Goal: Transaction & Acquisition: Purchase product/service

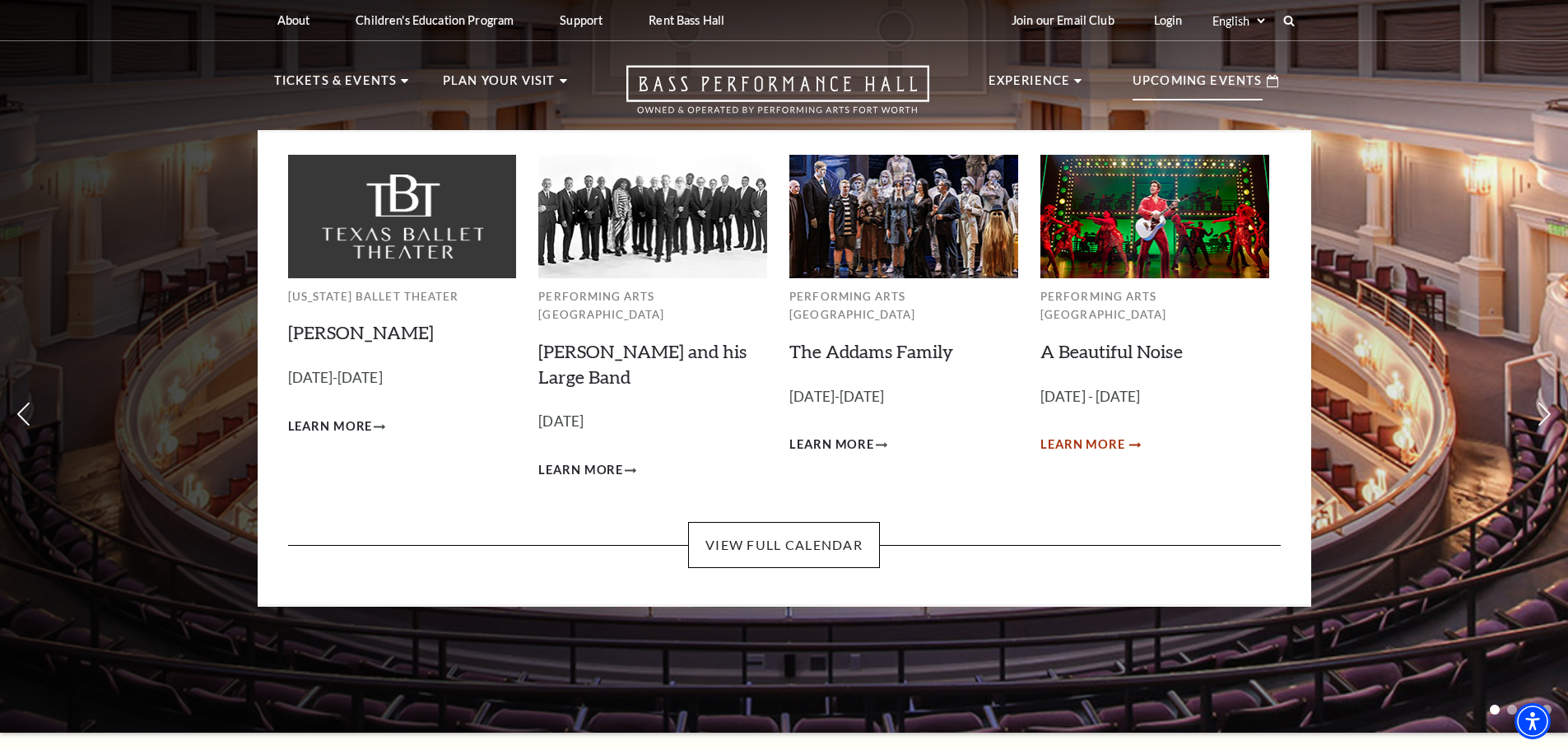
click at [1076, 435] on span "Learn More" at bounding box center [1083, 445] width 85 height 20
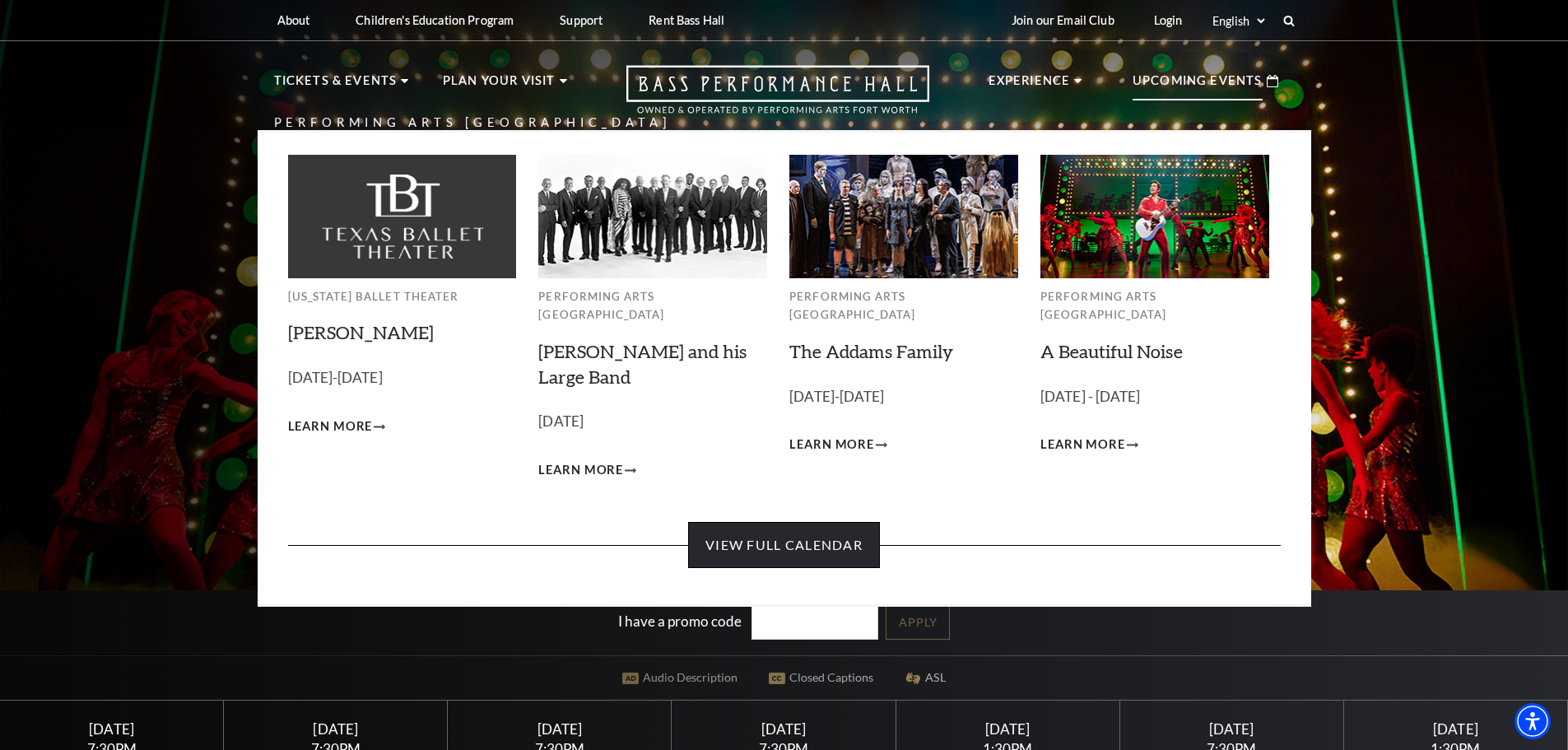
click at [819, 532] on link "View Full Calendar" at bounding box center [783, 545] width 192 height 46
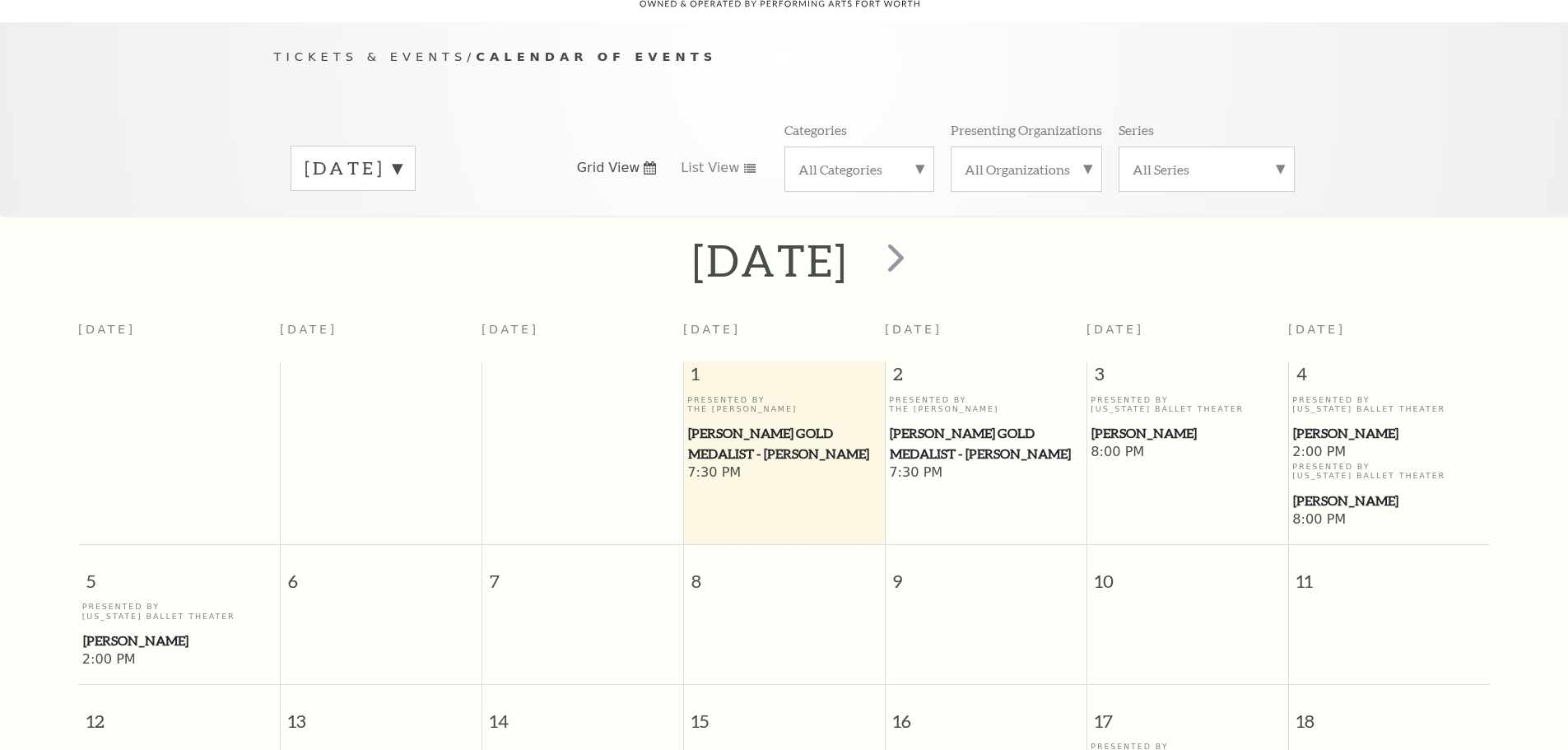
scroll to position [146, 0]
click at [919, 253] on span "next" at bounding box center [895, 256] width 47 height 47
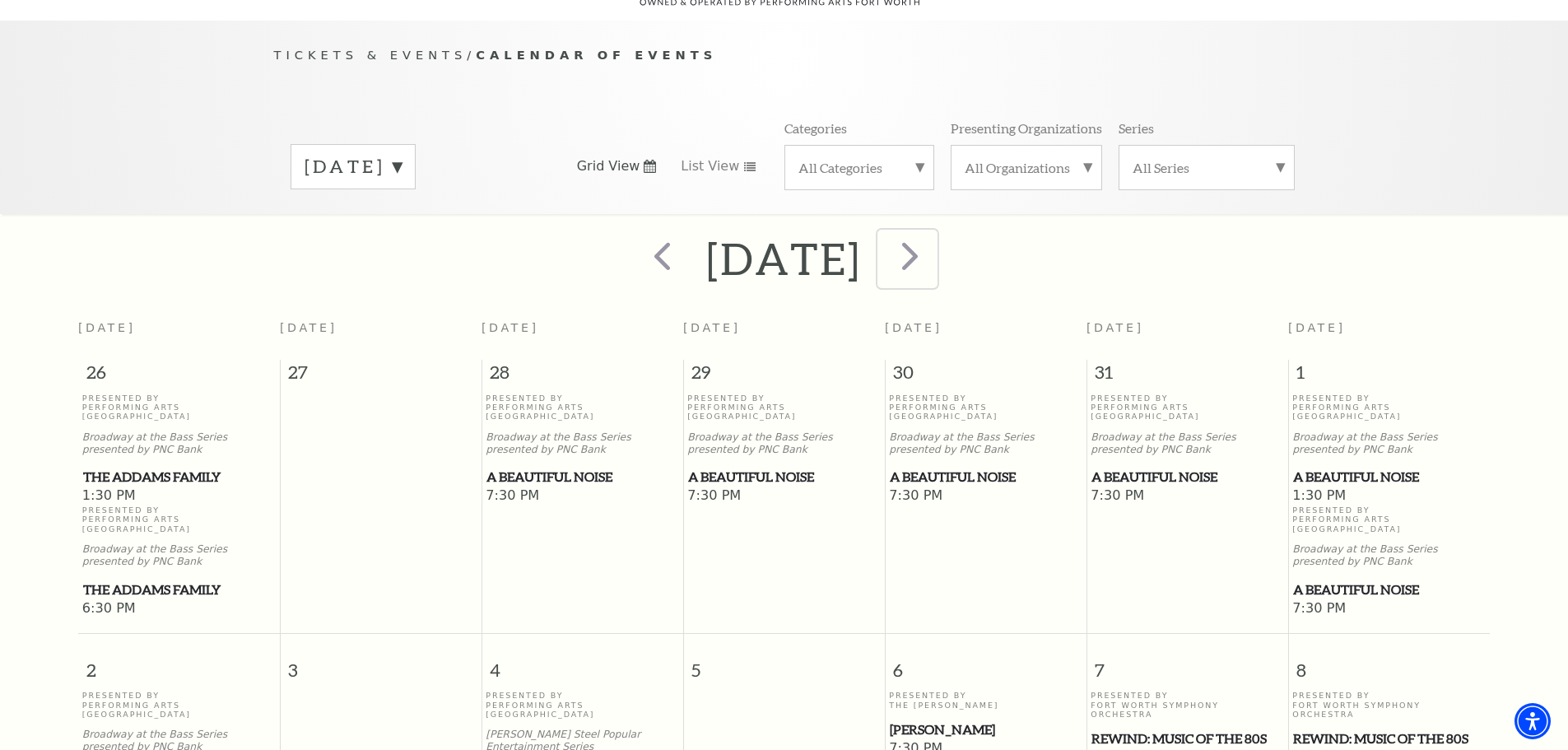
drag, startPoint x: 970, startPoint y: 241, endPoint x: 1095, endPoint y: 279, distance: 130.6
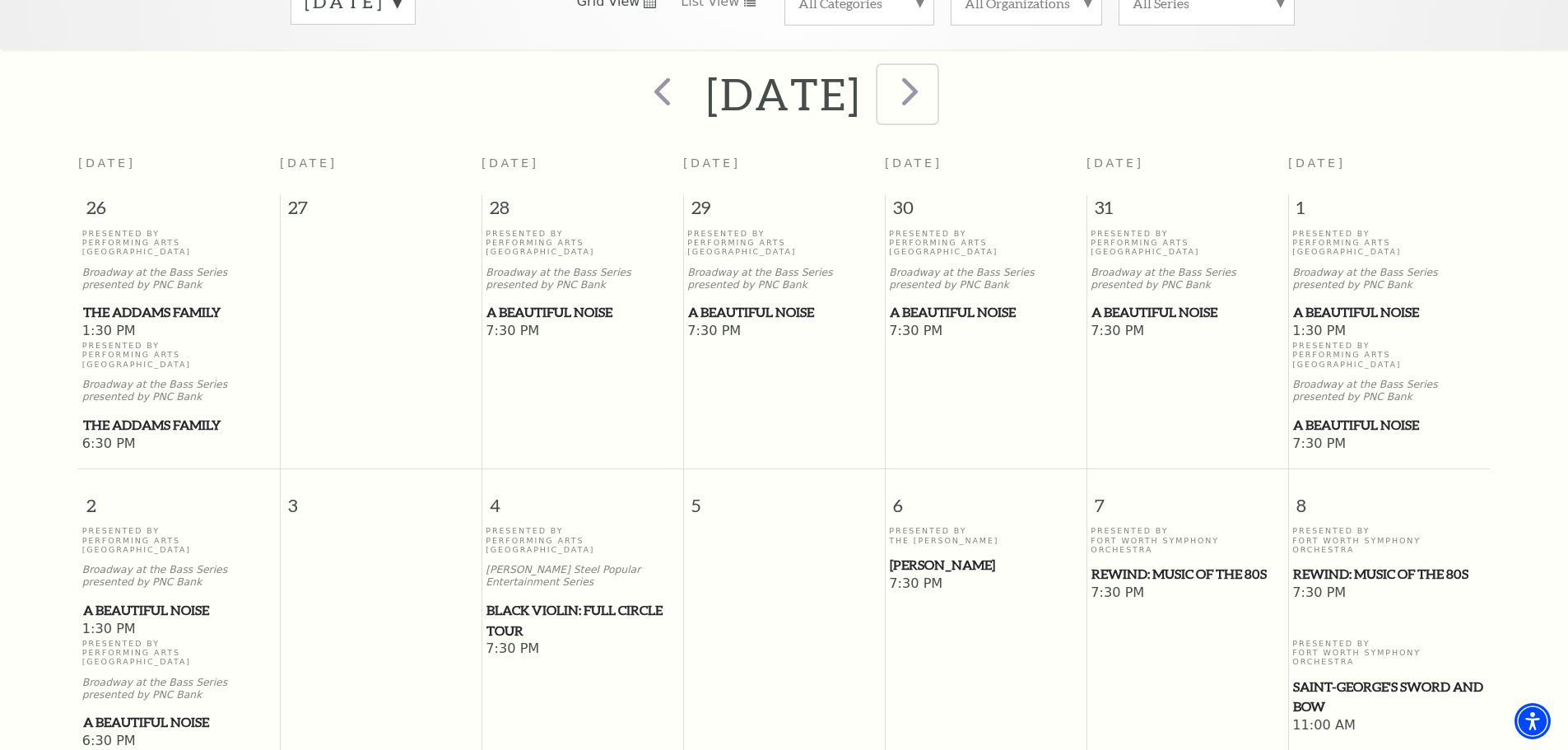
scroll to position [0, 0]
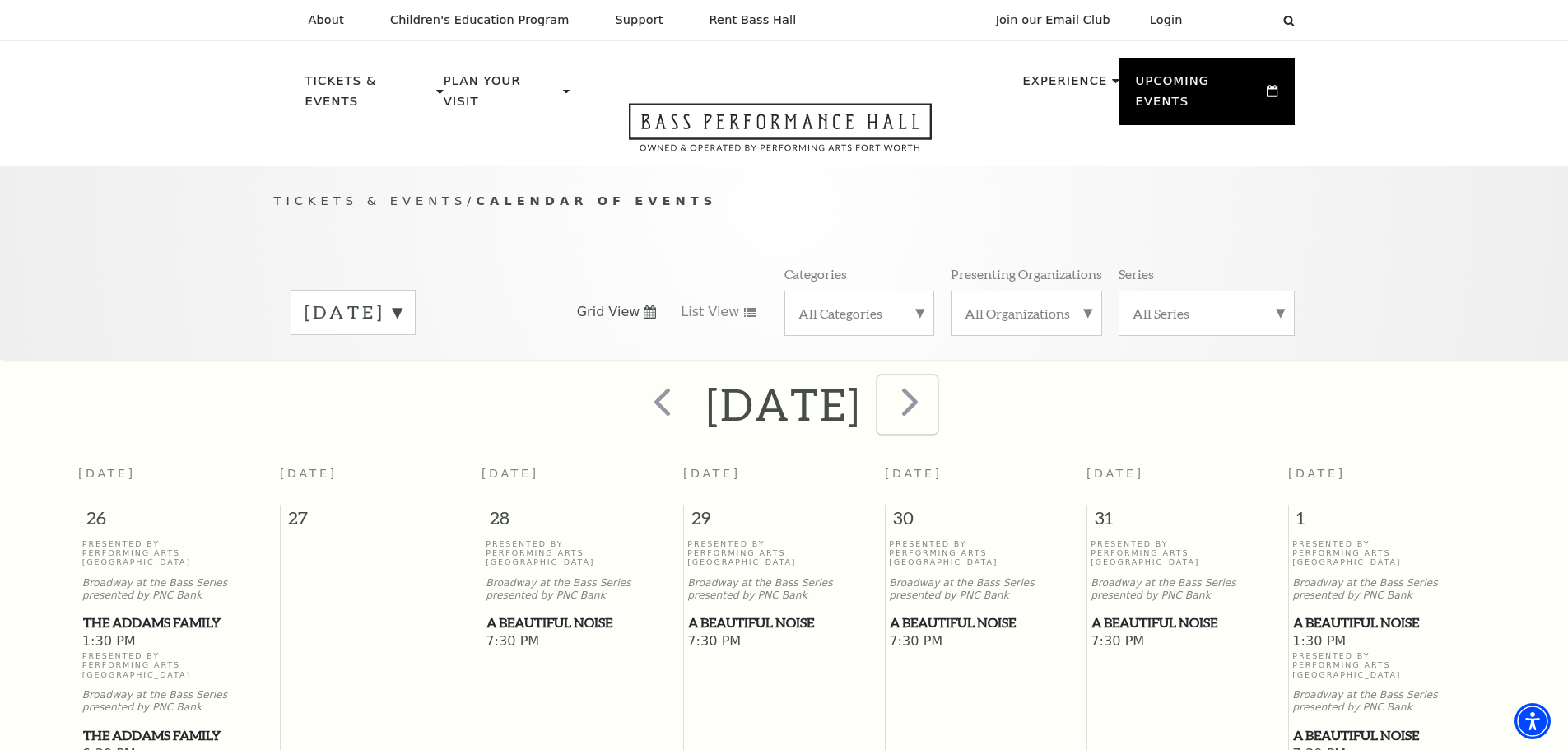
click at [933, 378] on span "next" at bounding box center [910, 401] width 47 height 47
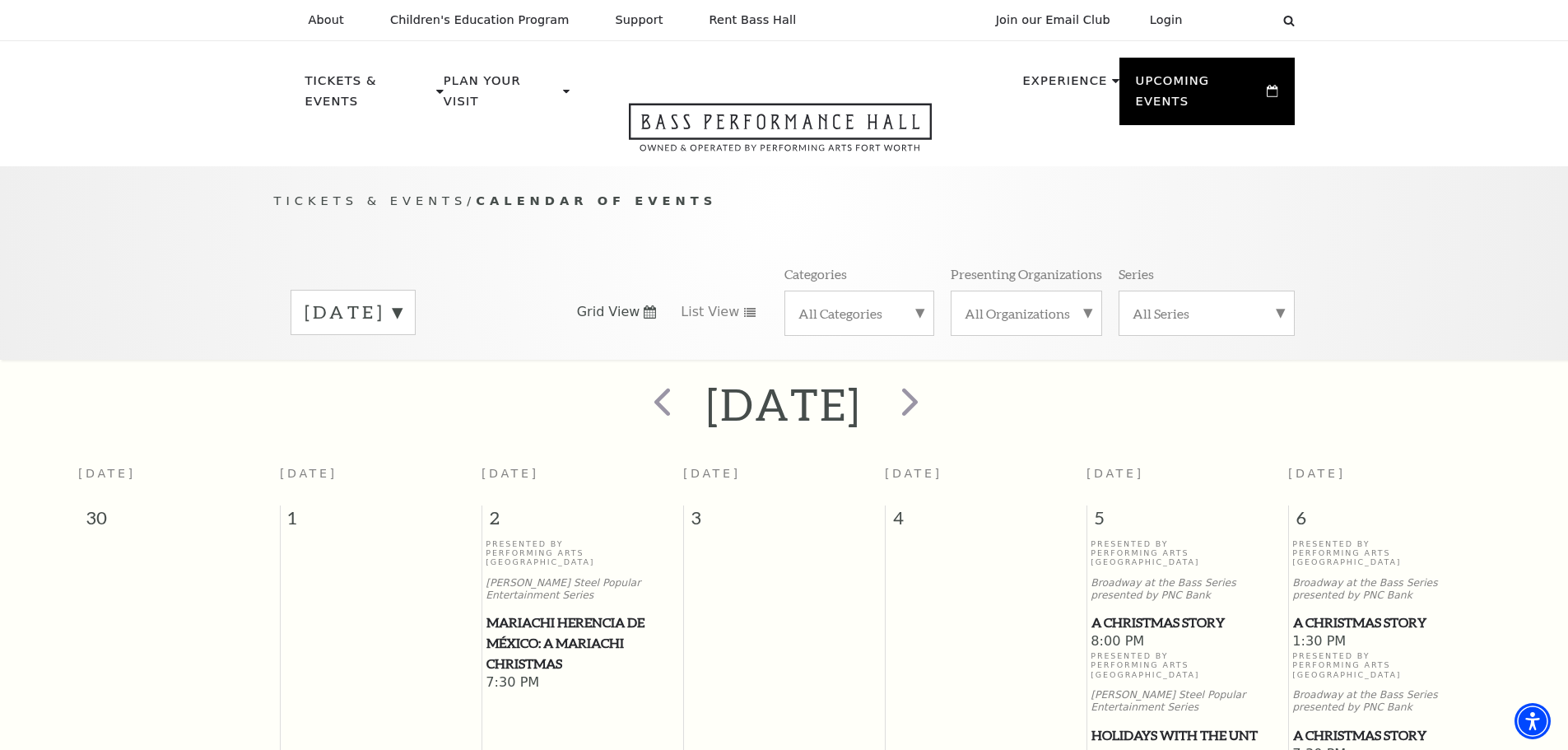
click at [1270, 25] on div "Select: English Español" at bounding box center [1246, 20] width 74 height 16
click at [1290, 14] on icon at bounding box center [1289, 20] width 15 height 15
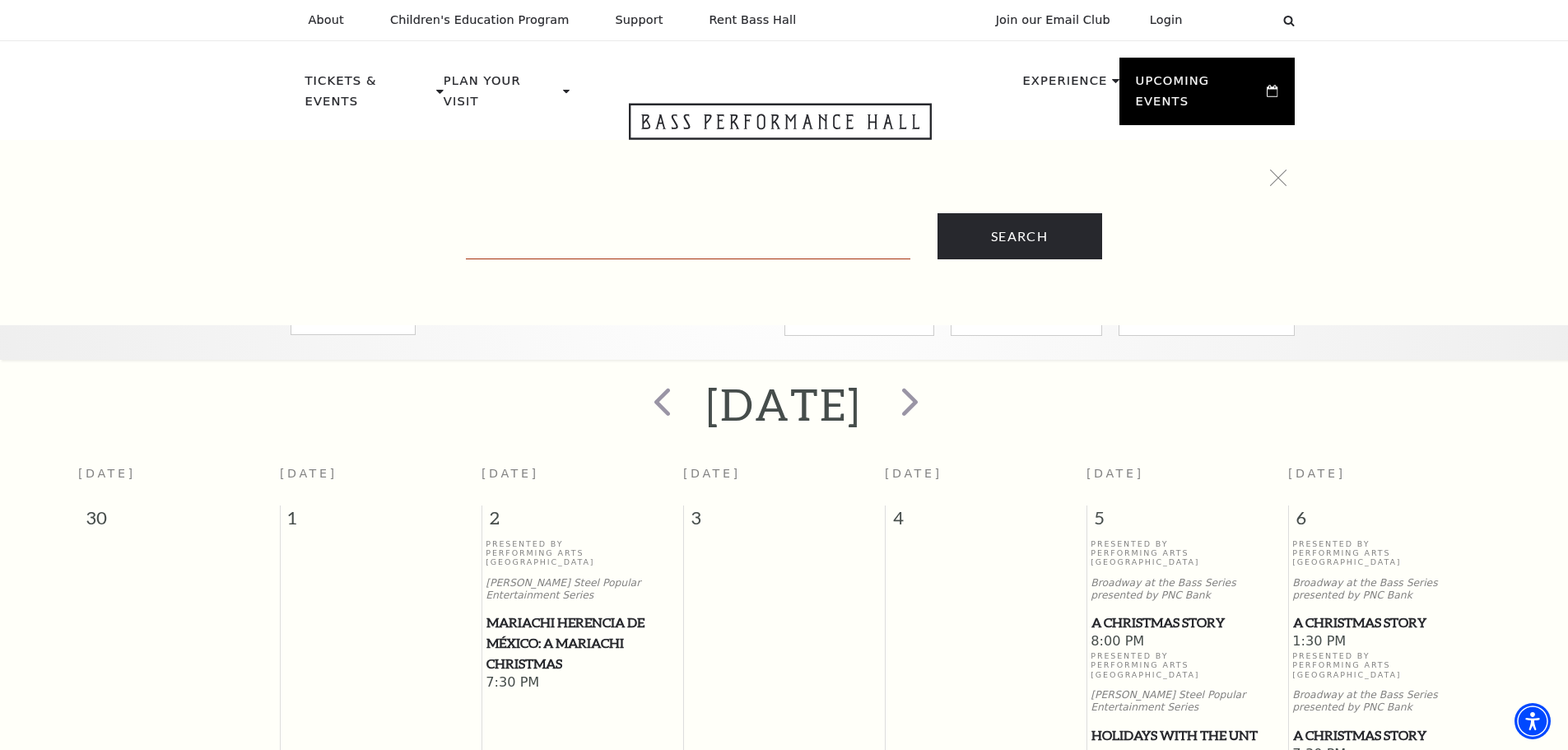
click at [620, 241] on input "Text field" at bounding box center [688, 242] width 445 height 34
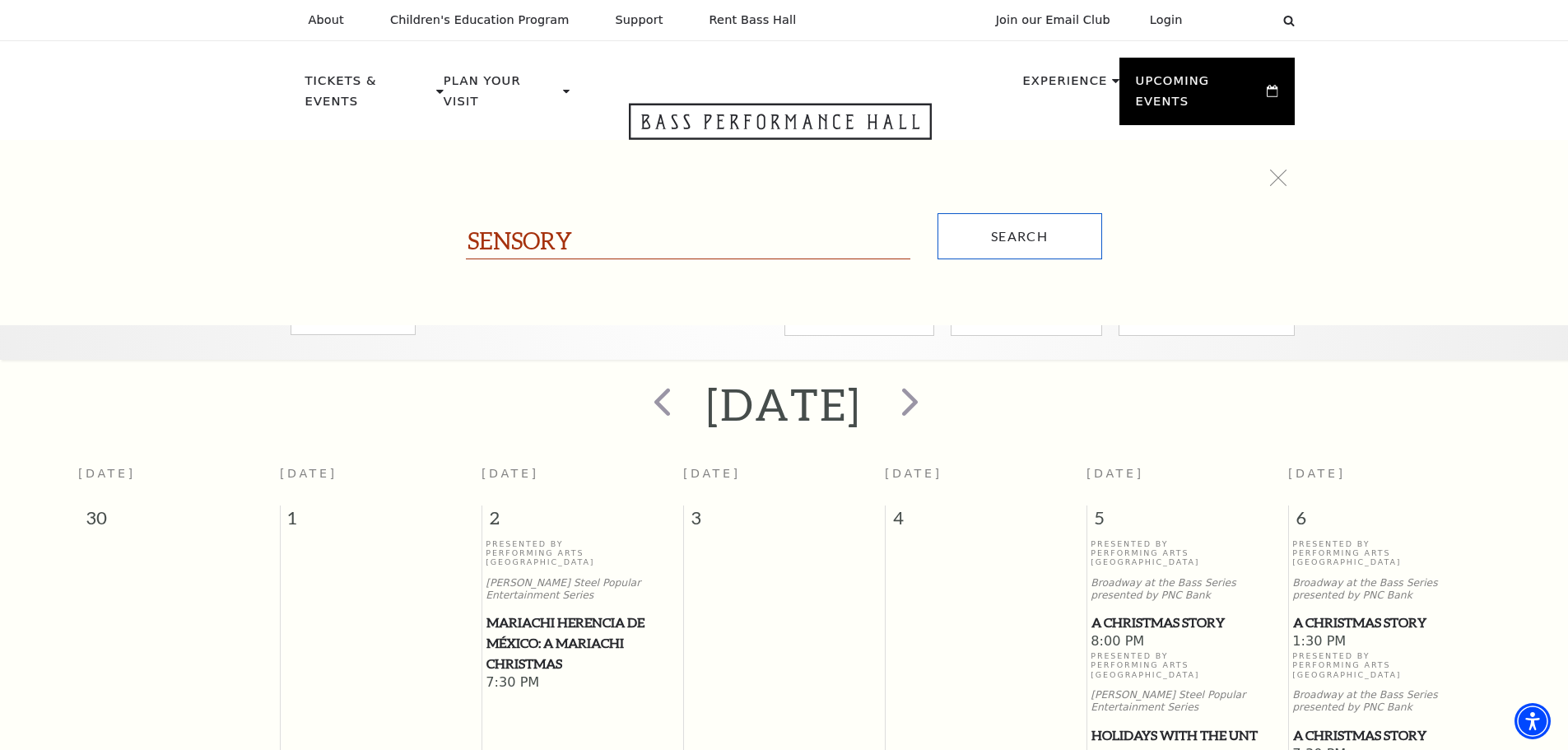
type input "SENSORY"
click at [973, 244] on input "Search" at bounding box center [1020, 236] width 164 height 46
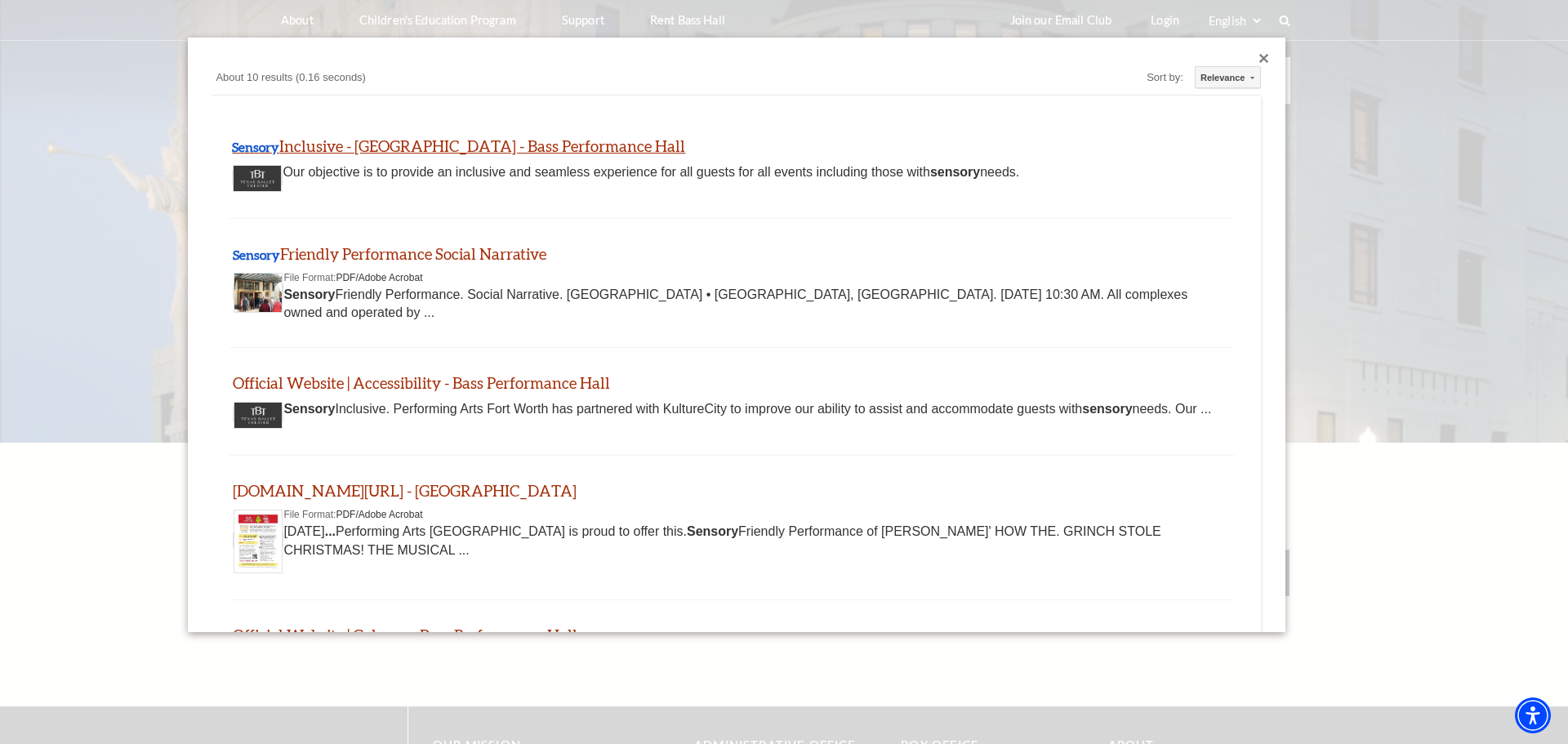
click at [482, 148] on link "Sensory Inclusive - Fort Worth - Bass Performance Hall" at bounding box center [458, 146] width 453 height 18
click at [1253, 54] on div "Custom Search About 10 results (0.16 seconds) Sort by: Relevance Relevance Date…" at bounding box center [737, 335] width 1098 height 596
click at [1259, 55] on div "Close dialog" at bounding box center [1264, 58] width 10 height 10
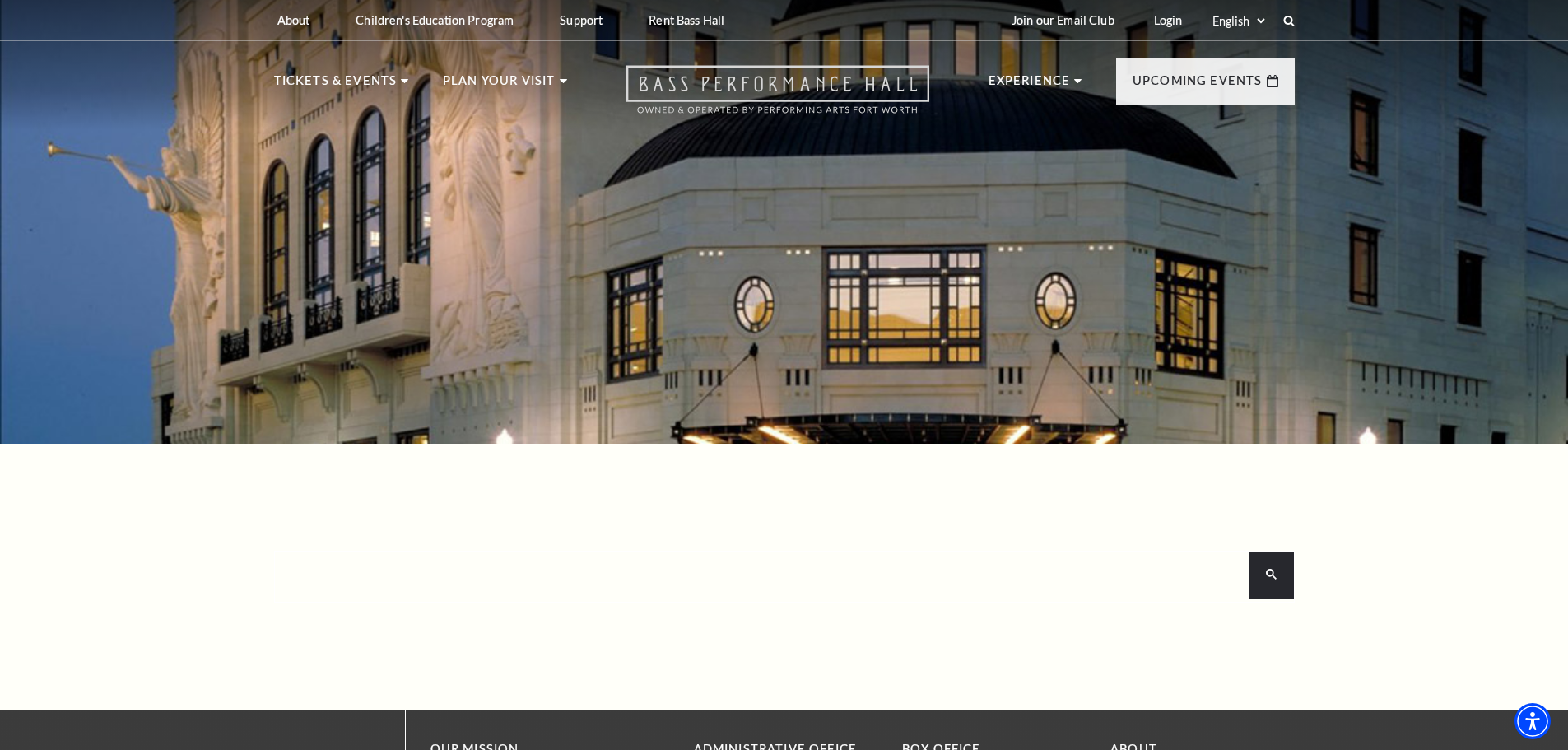
click at [808, 89] on use "Open this option" at bounding box center [778, 89] width 303 height 48
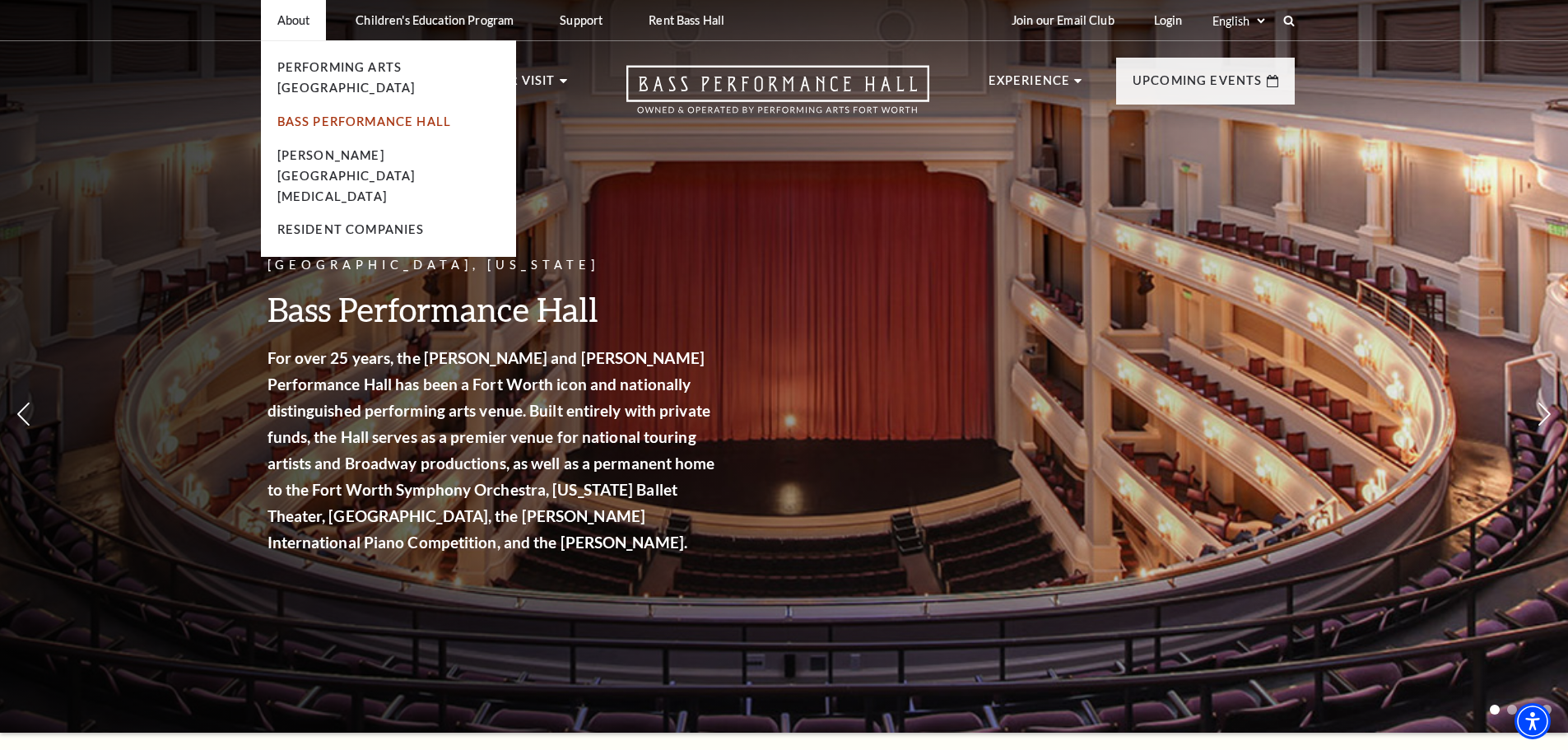
click at [350, 114] on link "Bass Performance Hall" at bounding box center [364, 121] width 174 height 14
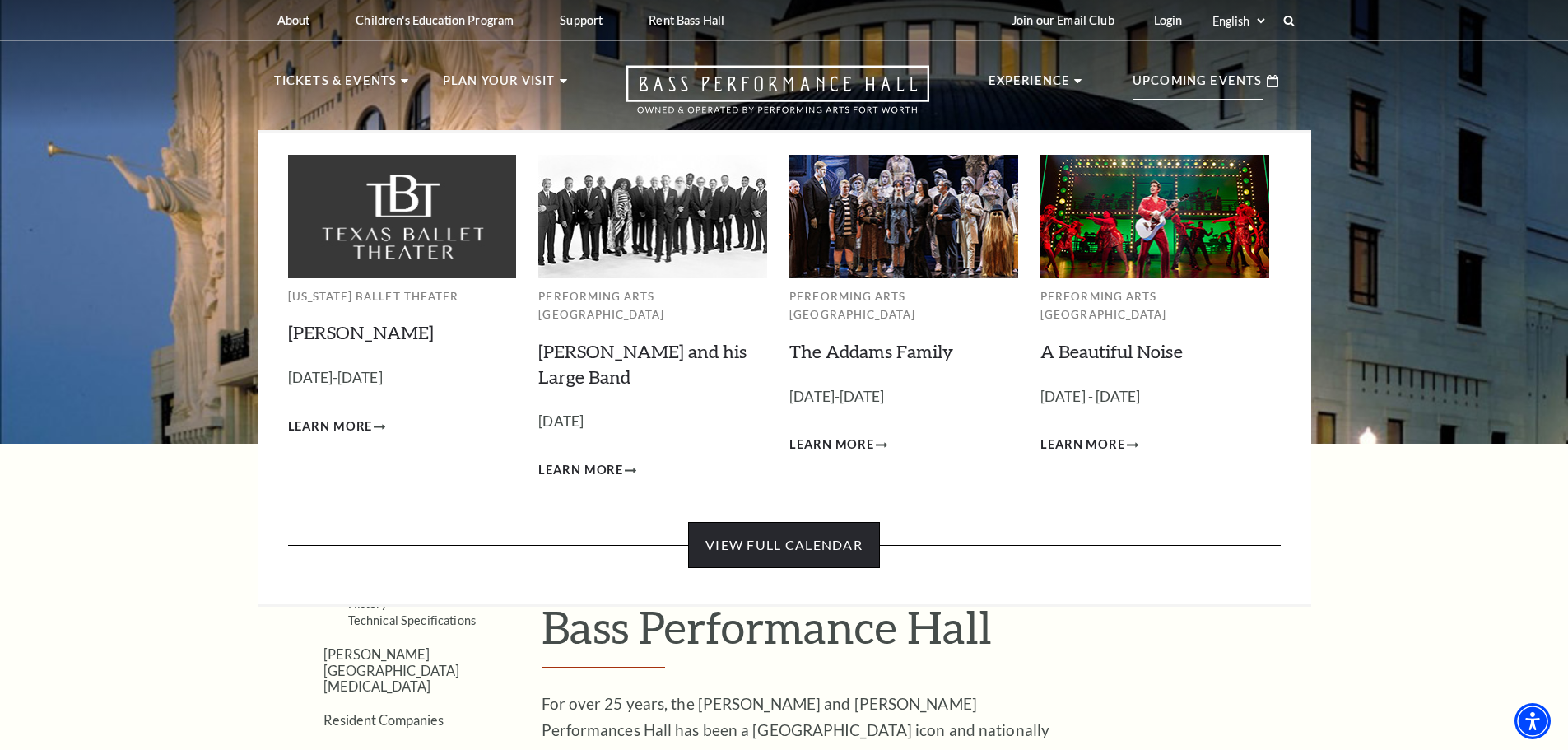
click at [813, 522] on link "View Full Calendar" at bounding box center [783, 545] width 192 height 46
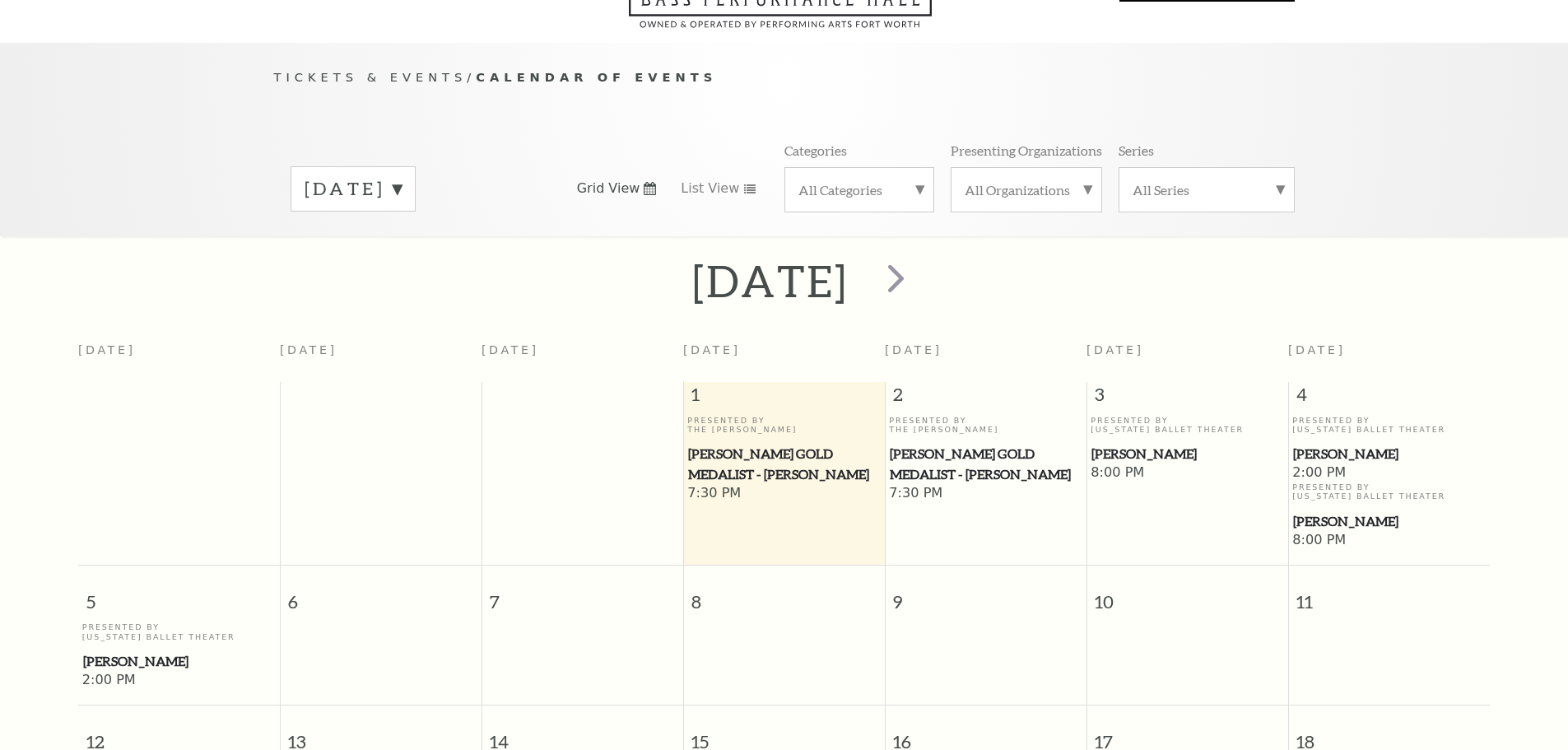
scroll to position [146, 0]
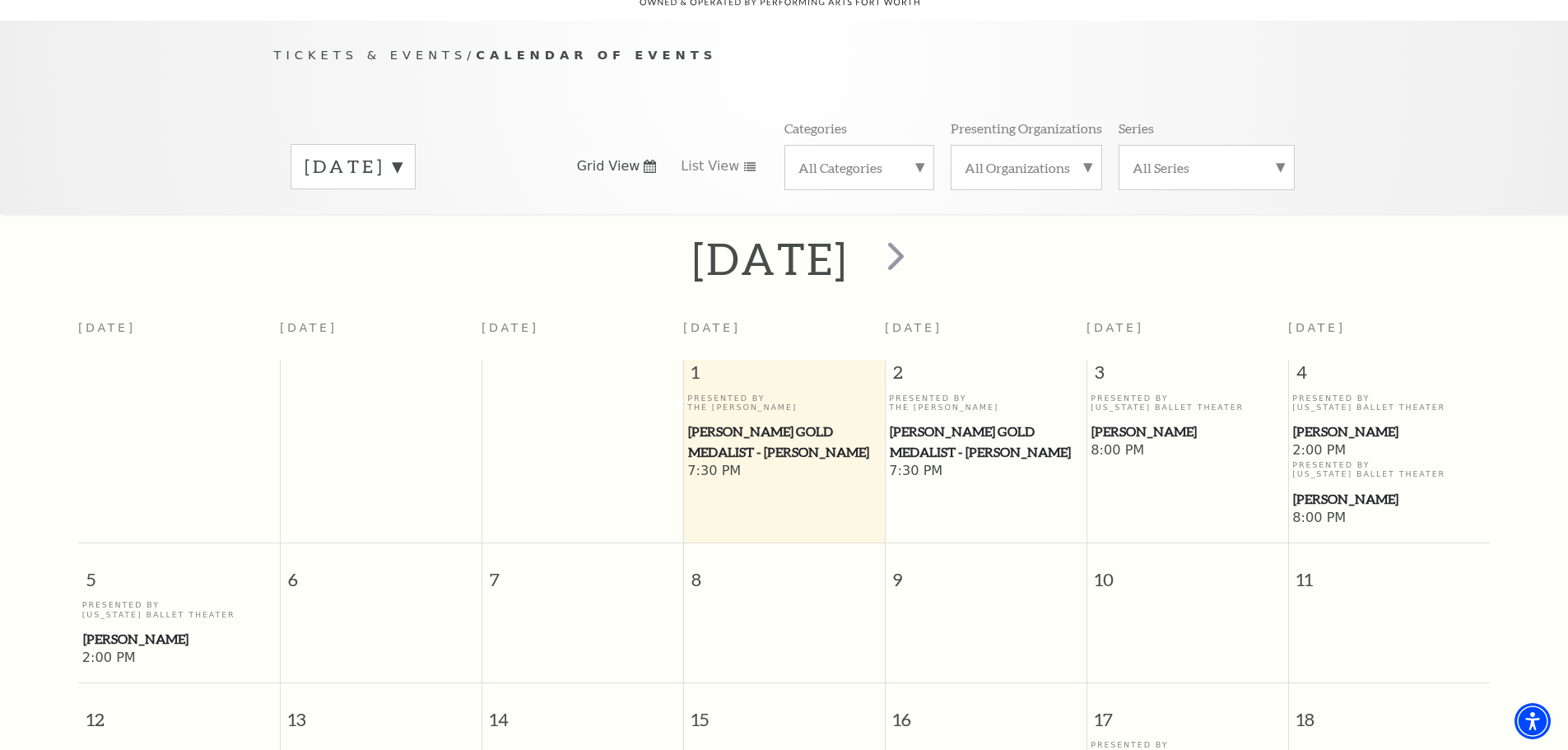
click at [1017, 159] on label "All Organizations" at bounding box center [1026, 168] width 124 height 18
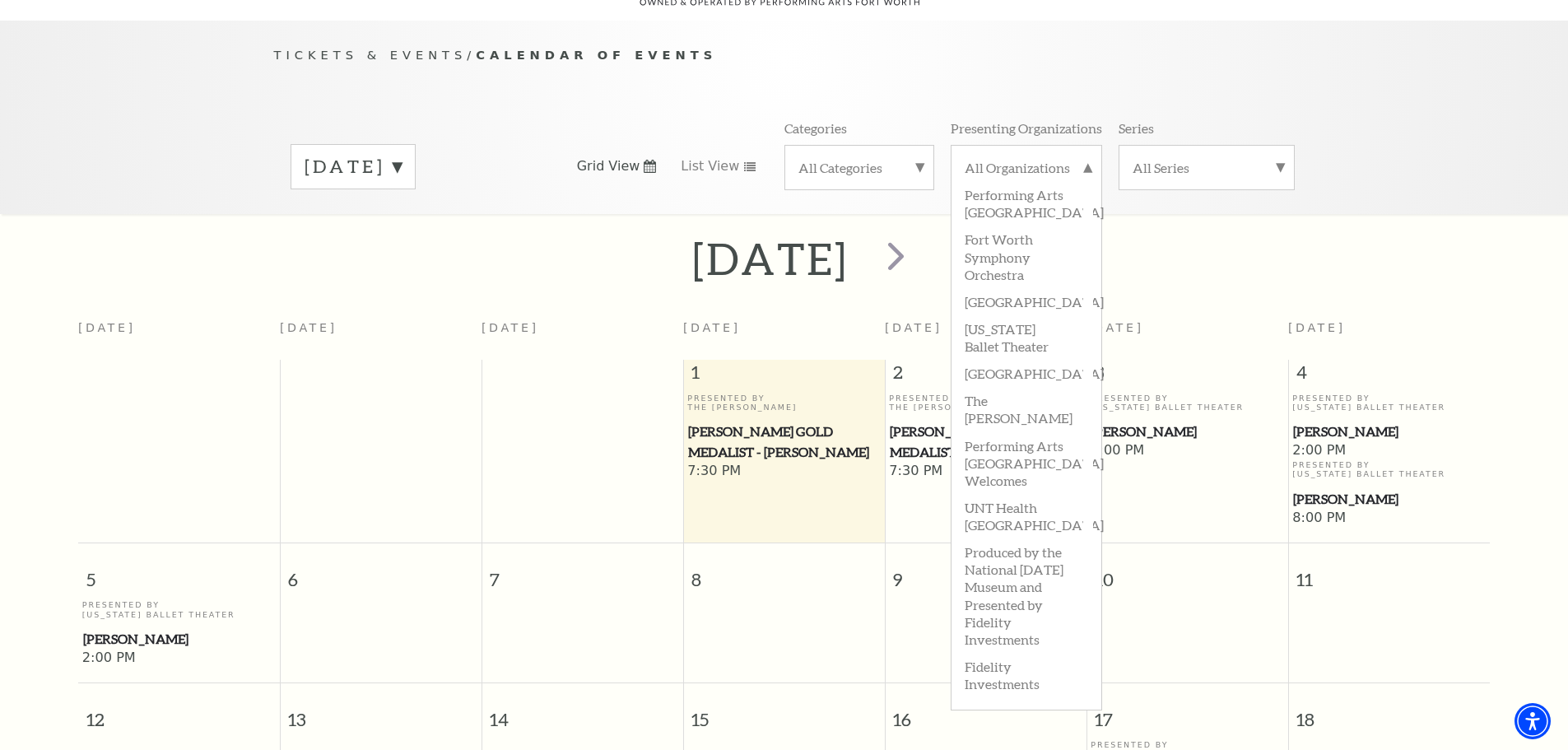
click at [885, 145] on div "All Categories" at bounding box center [858, 167] width 149 height 45
click at [849, 263] on label "Musical" at bounding box center [859, 276] width 122 height 27
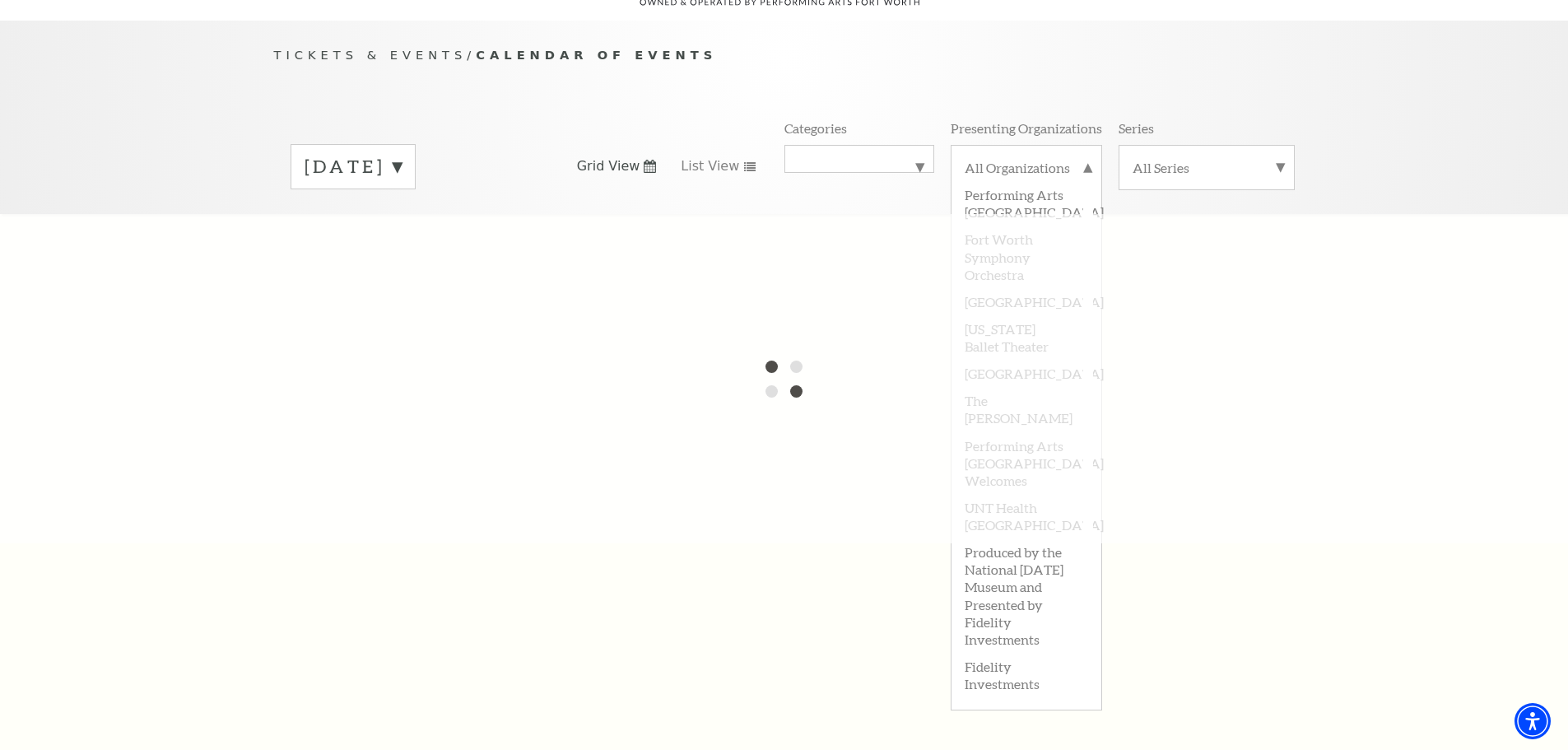
click at [401, 154] on label "October 2025" at bounding box center [354, 166] width 97 height 26
click at [399, 214] on div at bounding box center [784, 379] width 1568 height 329
click at [401, 187] on label "November 2025" at bounding box center [354, 202] width 97 height 35
click at [1041, 159] on label "All Organizations" at bounding box center [1026, 170] width 124 height 21
click at [809, 159] on label "Musical" at bounding box center [859, 159] width 122 height 0
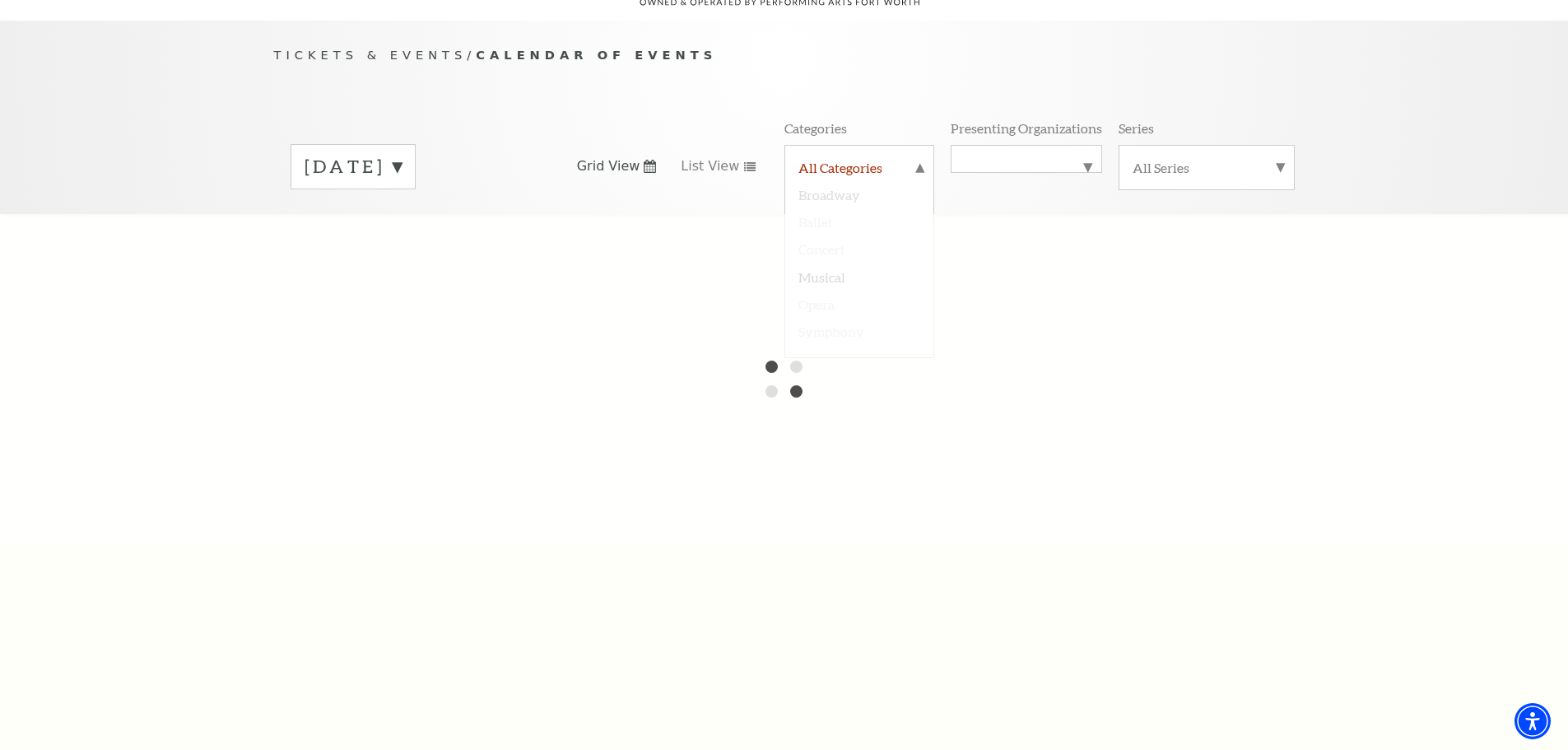
click at [817, 159] on label "All Categories" at bounding box center [859, 170] width 122 height 21
click at [364, 154] on label "October 2025" at bounding box center [354, 166] width 97 height 26
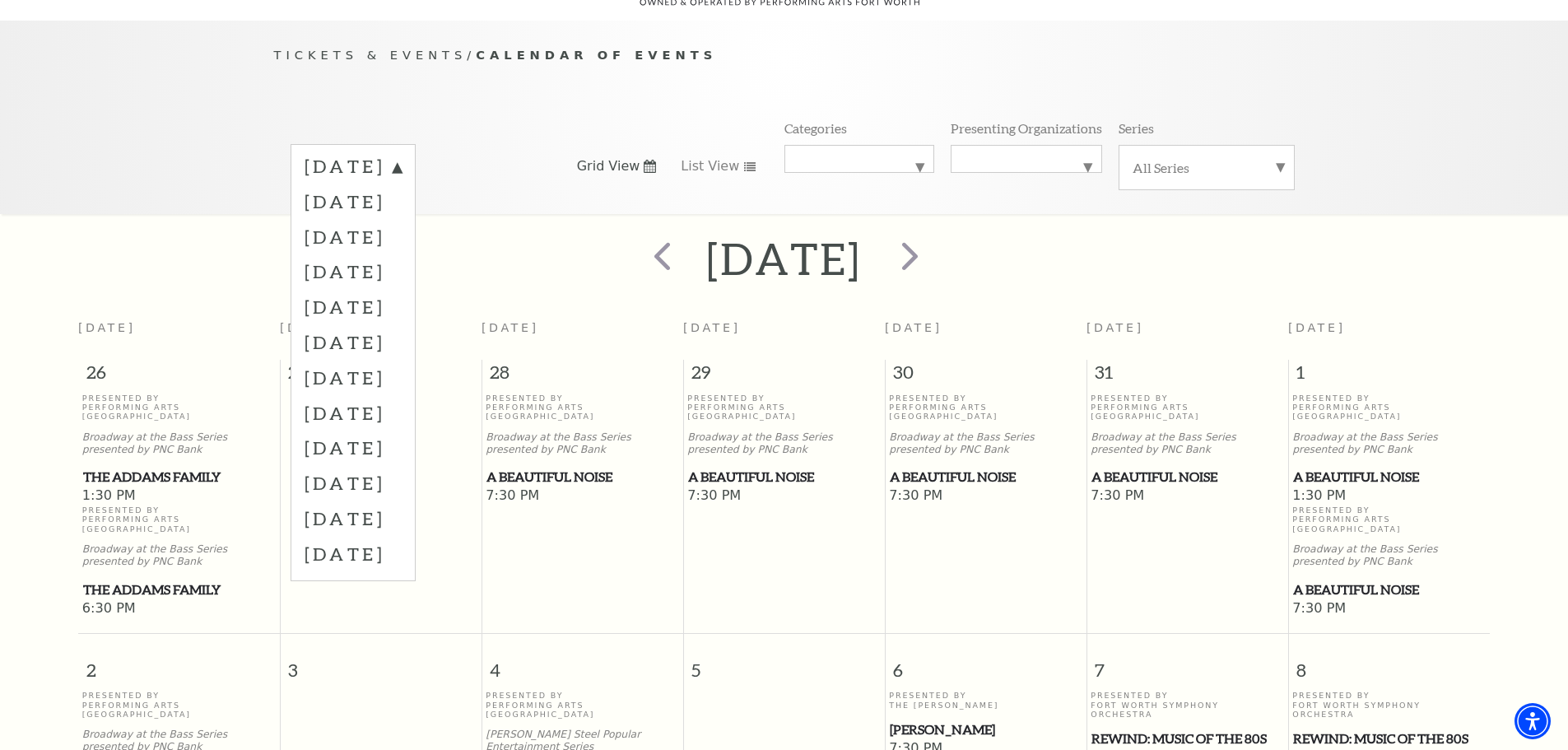
click at [385, 219] on label "December 2025" at bounding box center [354, 237] width 97 height 35
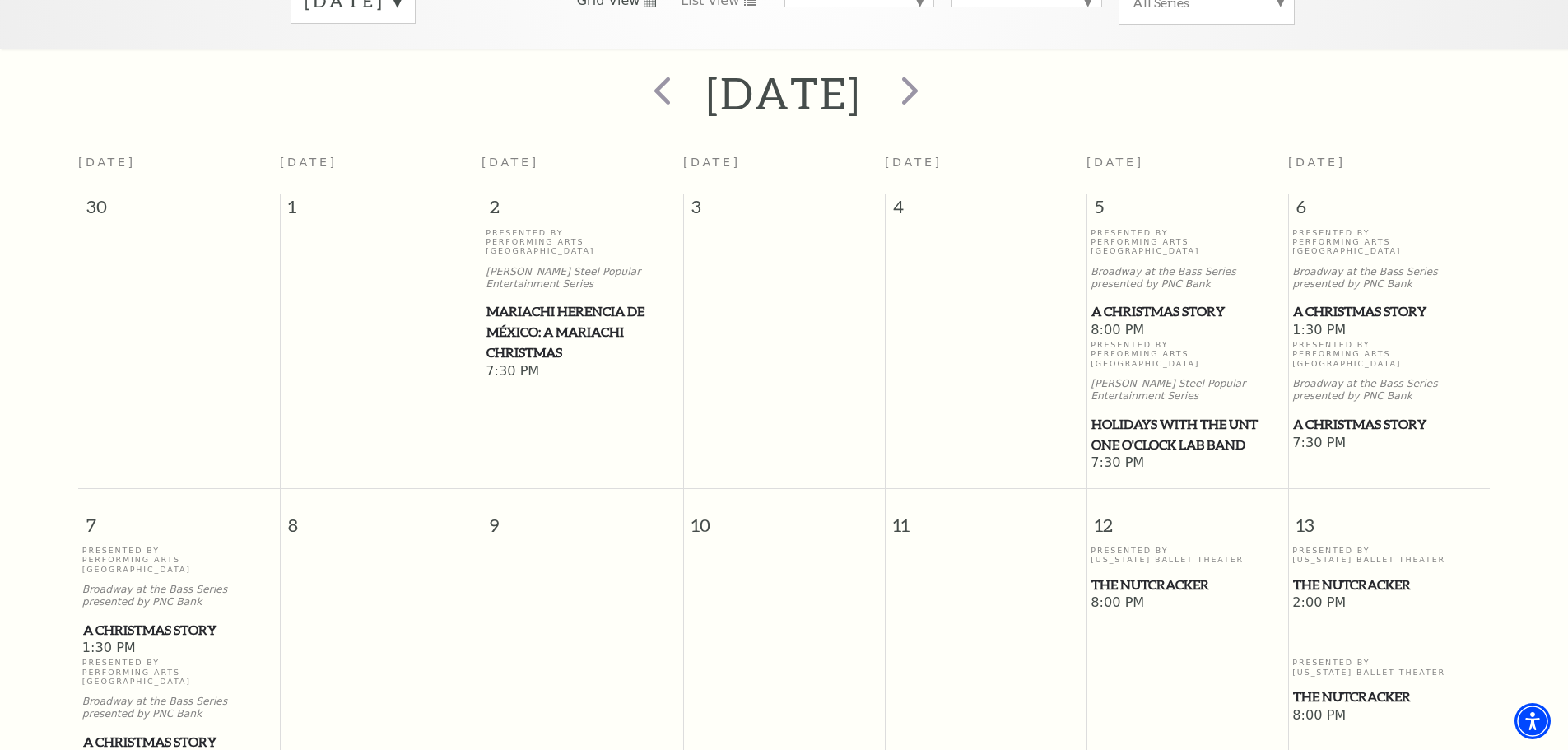
scroll to position [310, 0]
click at [1364, 302] on span "A Christmas Story" at bounding box center [1389, 312] width 192 height 20
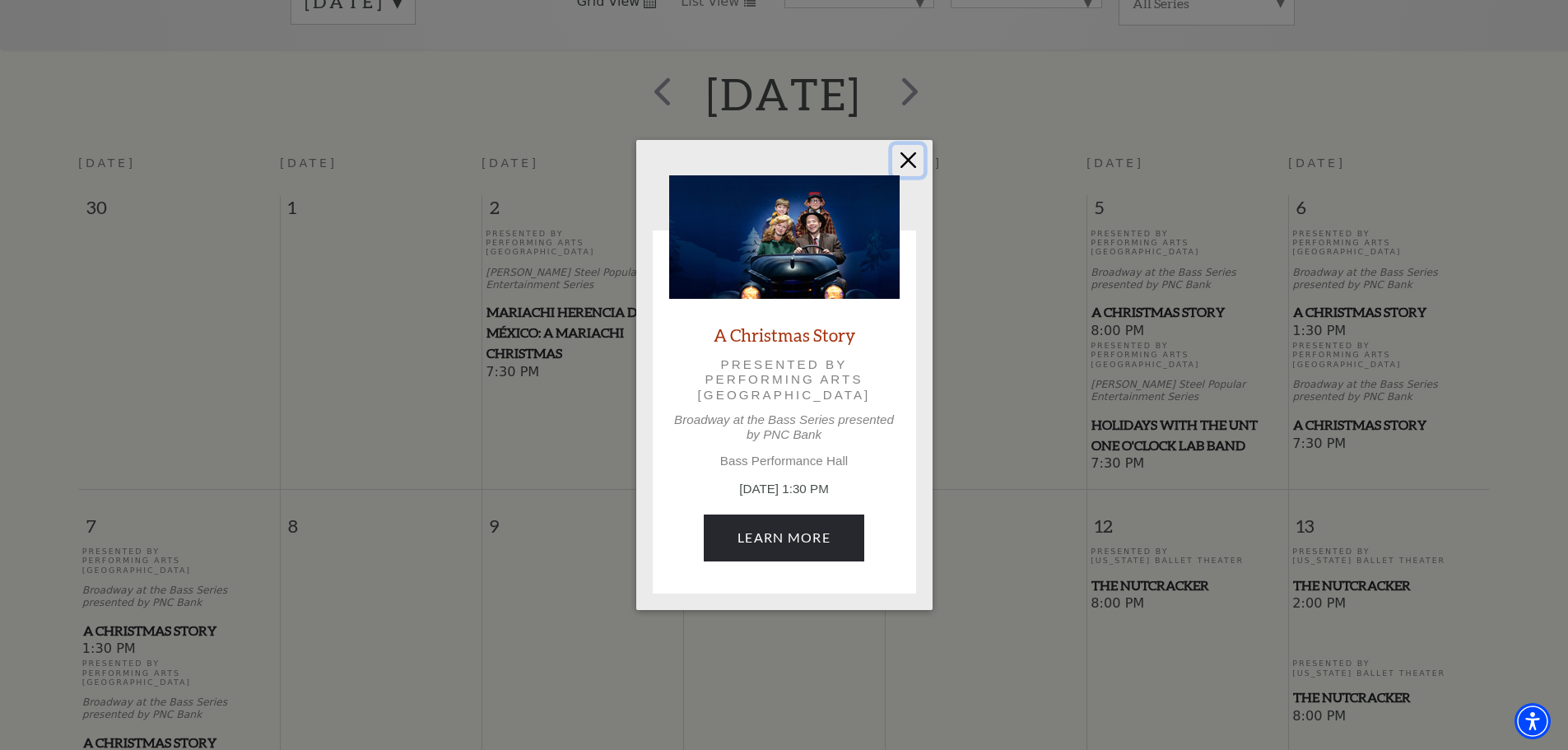
click at [912, 161] on button "Close" at bounding box center [907, 160] width 31 height 31
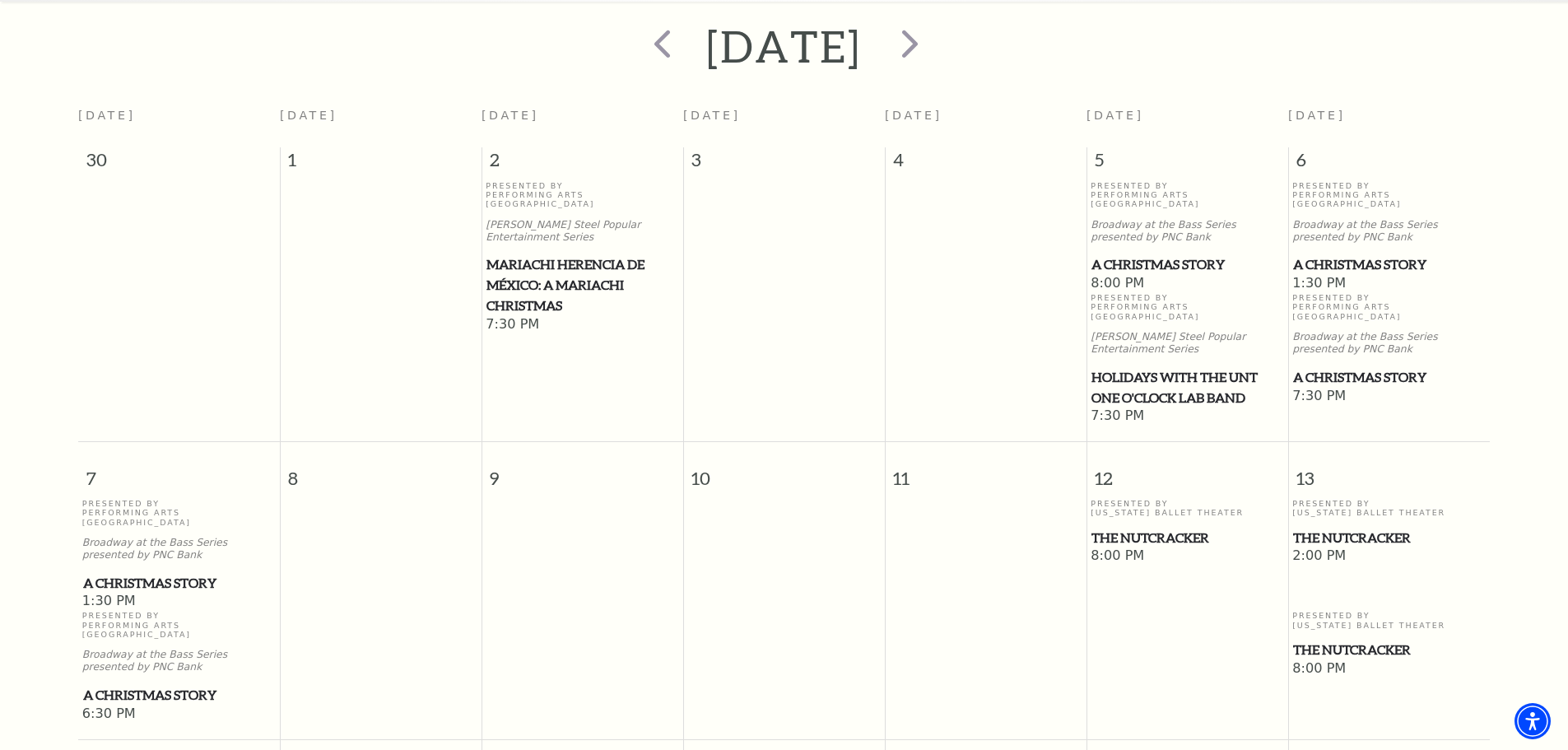
scroll to position [393, 0]
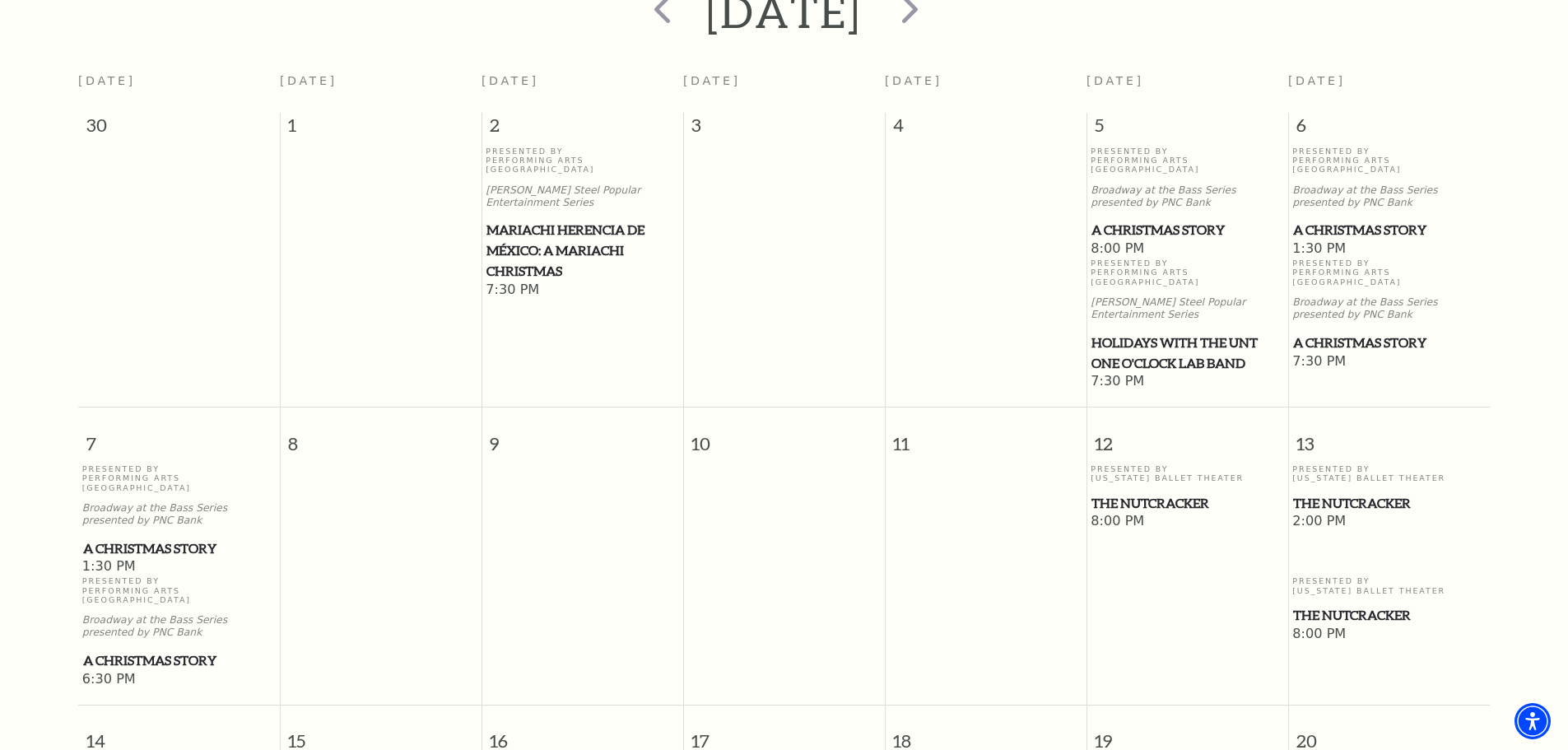
click at [1335, 494] on span "The Nutcracker" at bounding box center [1389, 503] width 192 height 20
click at [1334, 494] on span "The Nutcracker" at bounding box center [1389, 503] width 192 height 20
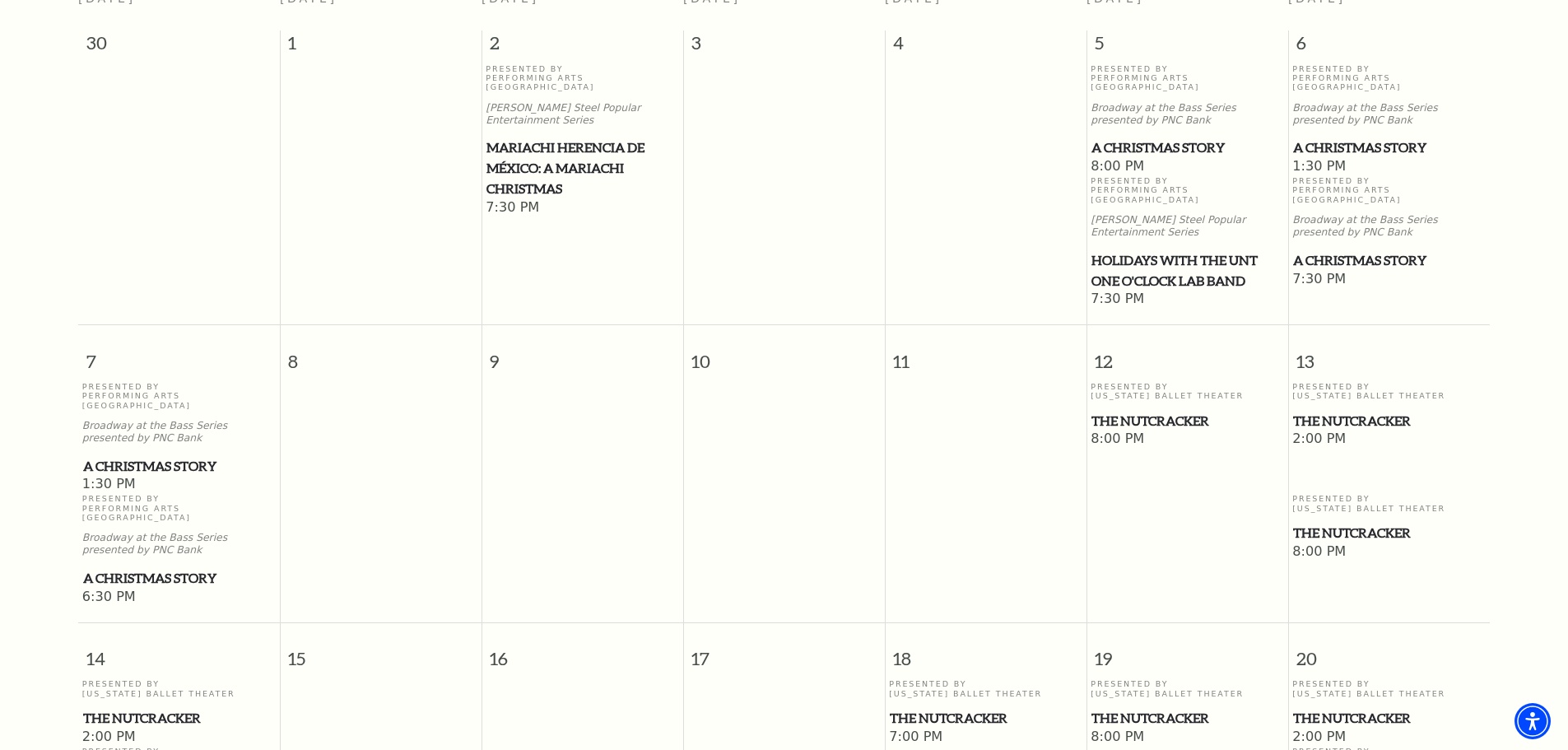
scroll to position [557, 0]
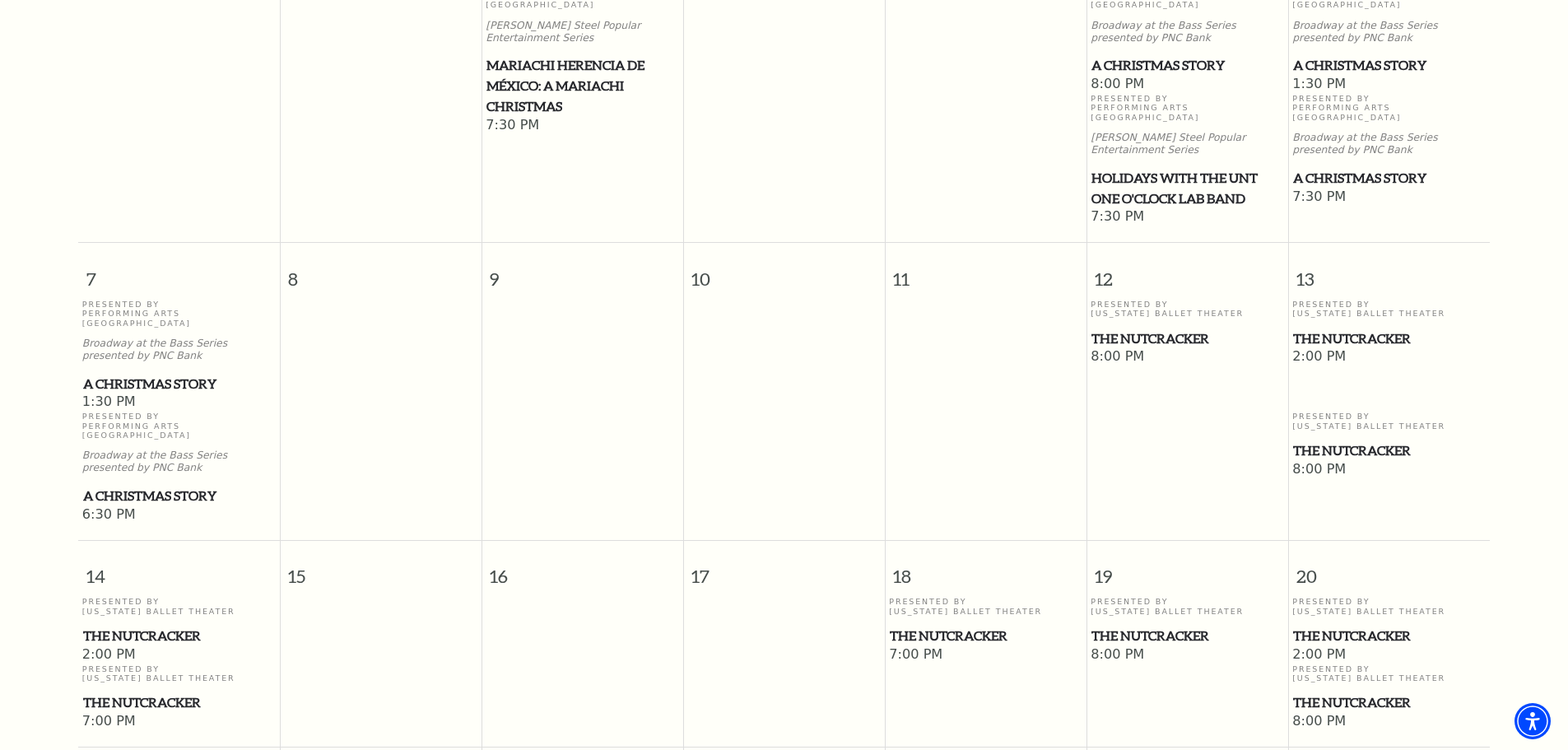
click at [1316, 329] on span "The Nutcracker" at bounding box center [1389, 339] width 192 height 20
click at [1143, 329] on span "The Nutcracker" at bounding box center [1187, 339] width 192 height 20
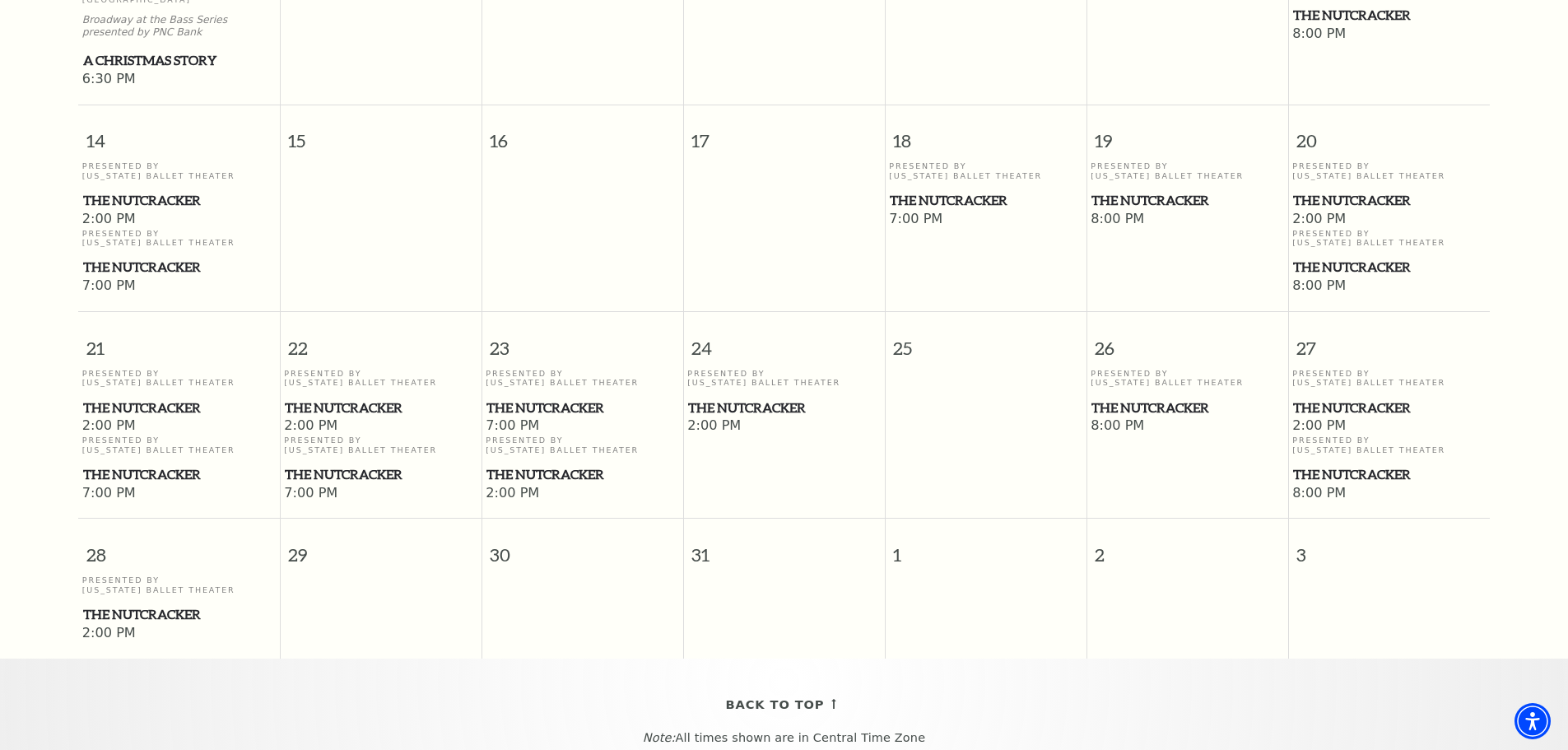
scroll to position [1052, 0]
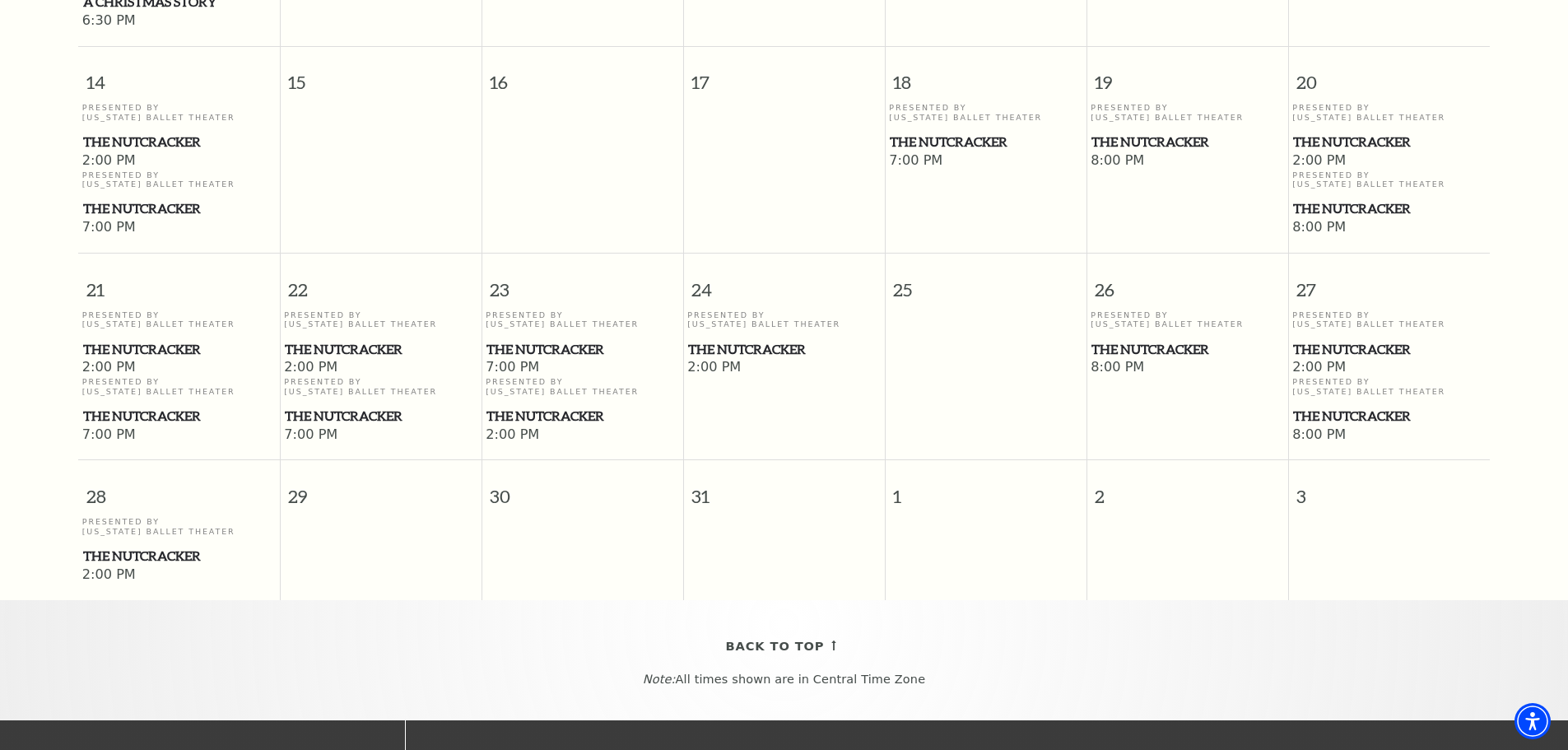
click at [361, 377] on div "Presented By Texas Ballet Theater The Nutcracker" at bounding box center [380, 401] width 194 height 49
click at [373, 406] on span "The Nutcracker" at bounding box center [380, 416] width 192 height 20
click at [374, 406] on span "The Nutcracker" at bounding box center [380, 416] width 192 height 20
drag, startPoint x: 48, startPoint y: 552, endPoint x: 59, endPoint y: 525, distance: 29.2
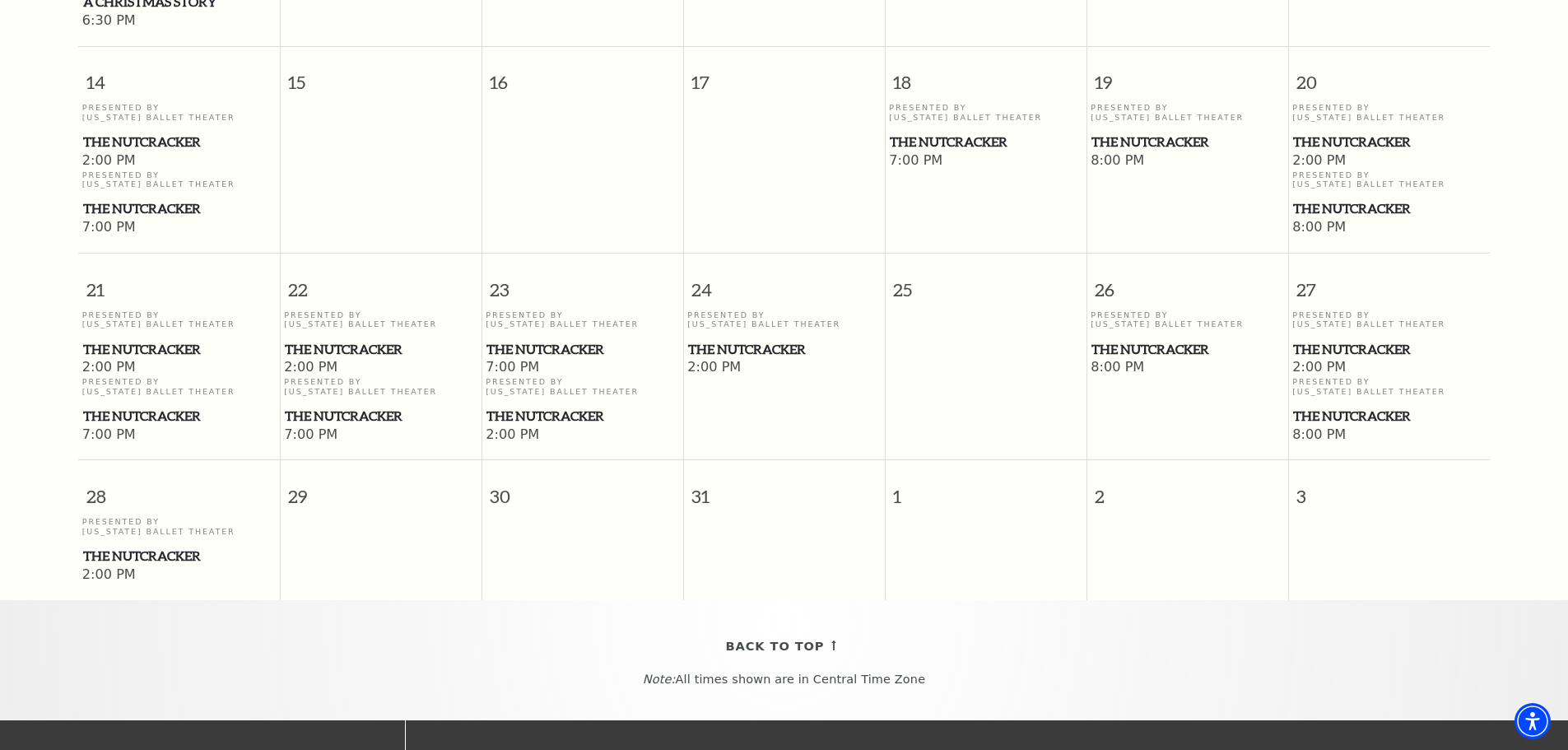
click at [51, 540] on div "December 2025 Sunday Monday Tuesday Wednesday Thursday Friday Saturday 30 1 2 3…" at bounding box center [784, 21] width 1568 height 1397
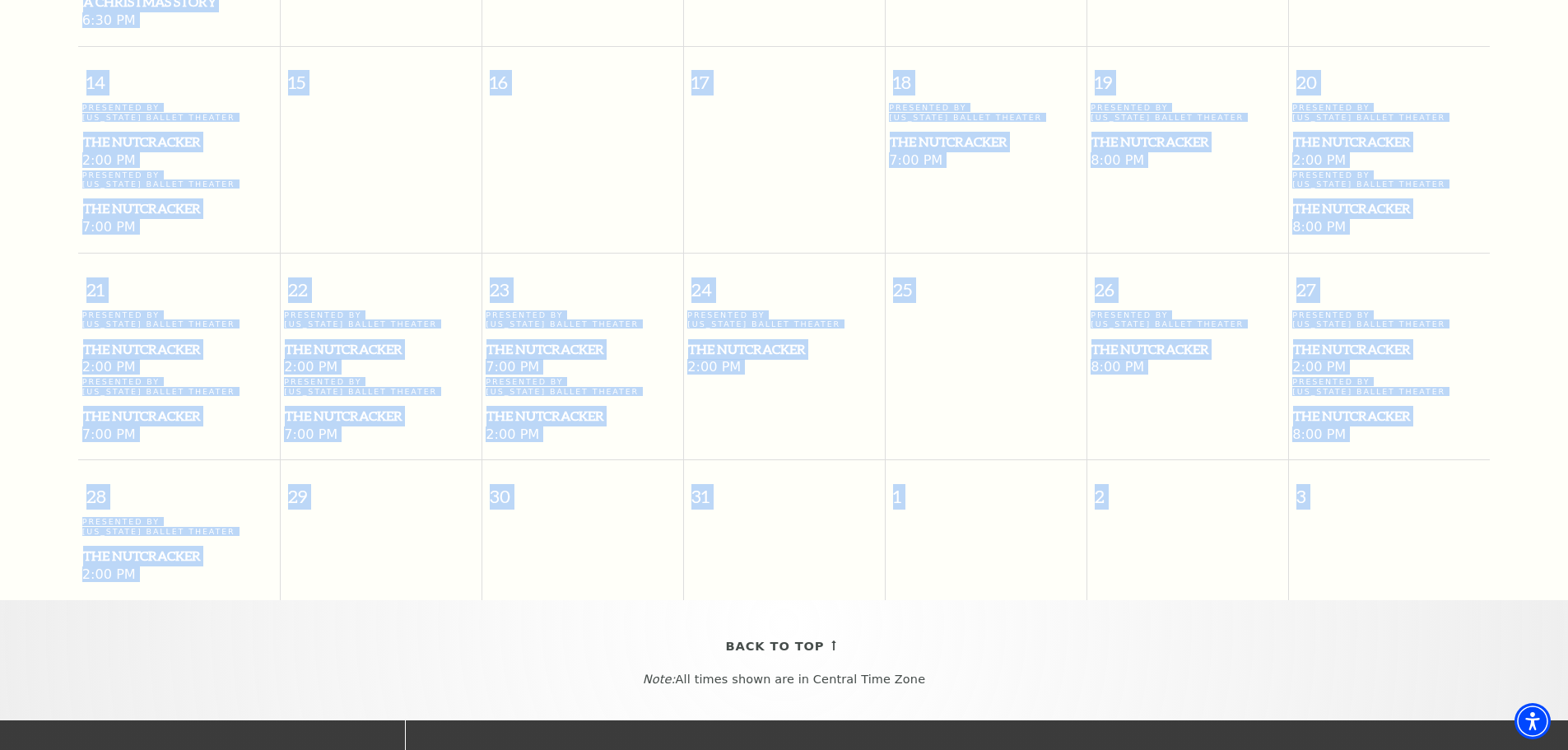
click at [127, 517] on p "Presented By Texas Ballet Theater" at bounding box center [179, 526] width 194 height 19
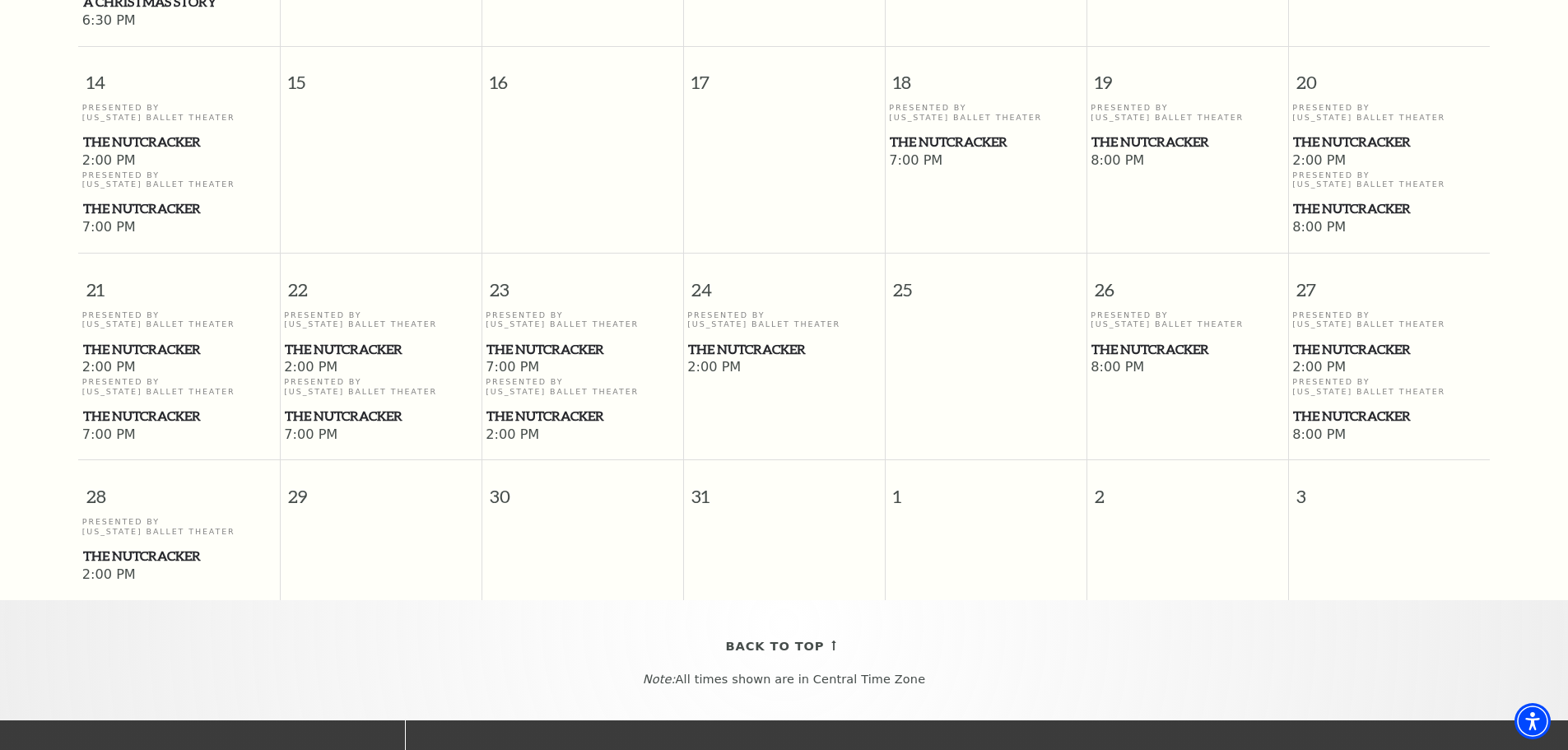
drag, startPoint x: 131, startPoint y: 519, endPoint x: 126, endPoint y: 510, distance: 10.3
click at [127, 567] on span "2:00 PM" at bounding box center [179, 576] width 194 height 18
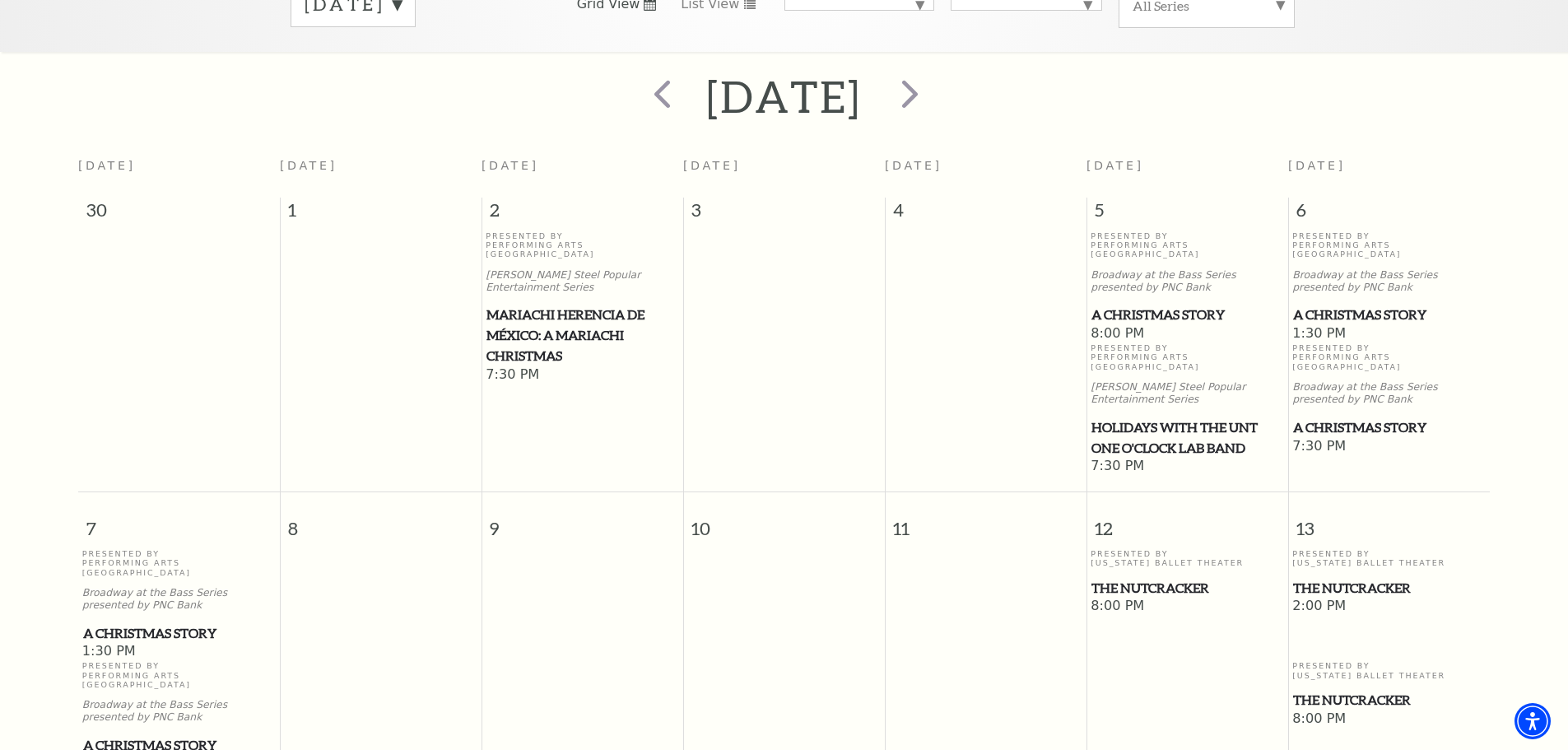
scroll to position [0, 0]
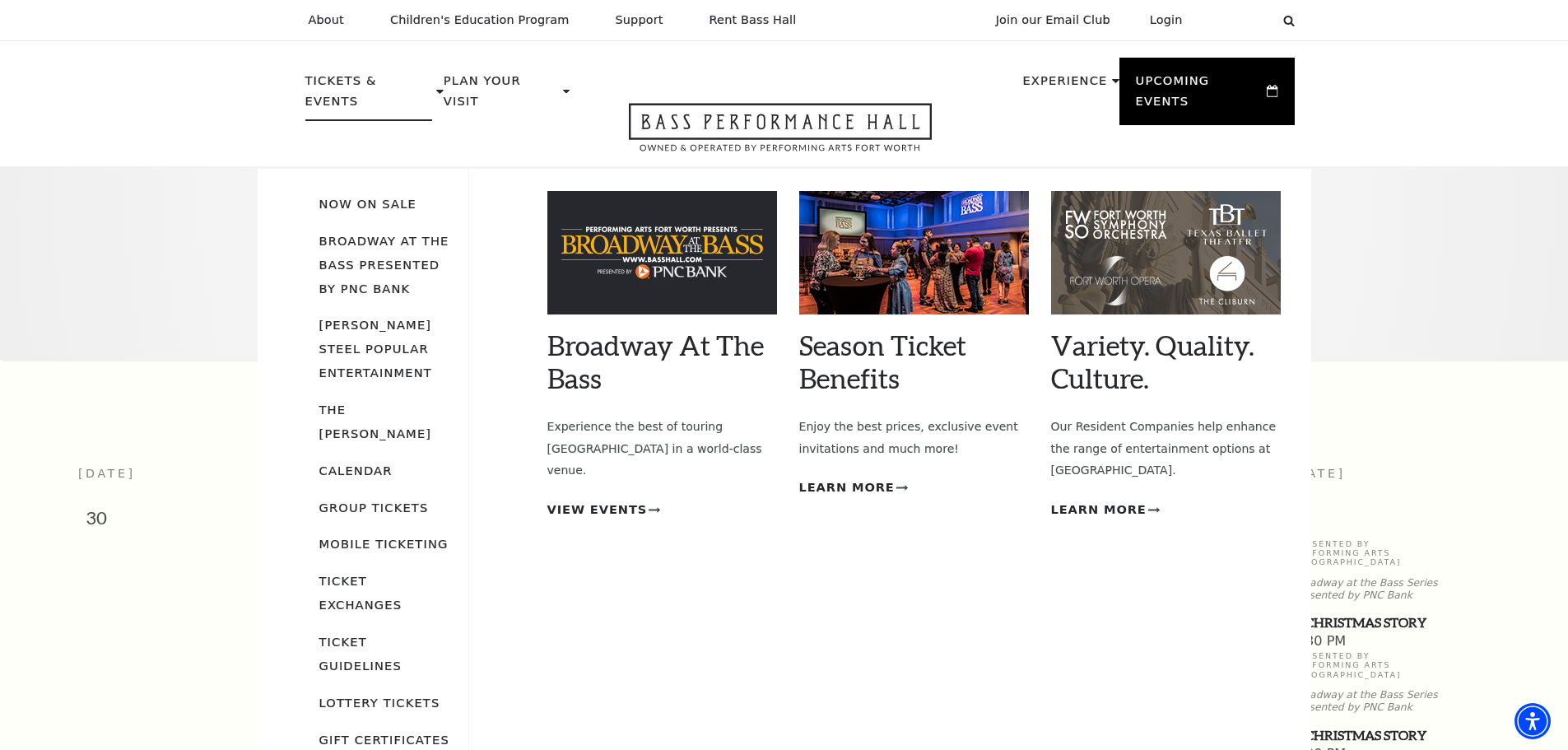
click at [410, 80] on p "Tickets & Events" at bounding box center [369, 96] width 127 height 50
click at [381, 197] on link "Now On Sale" at bounding box center [368, 204] width 97 height 14
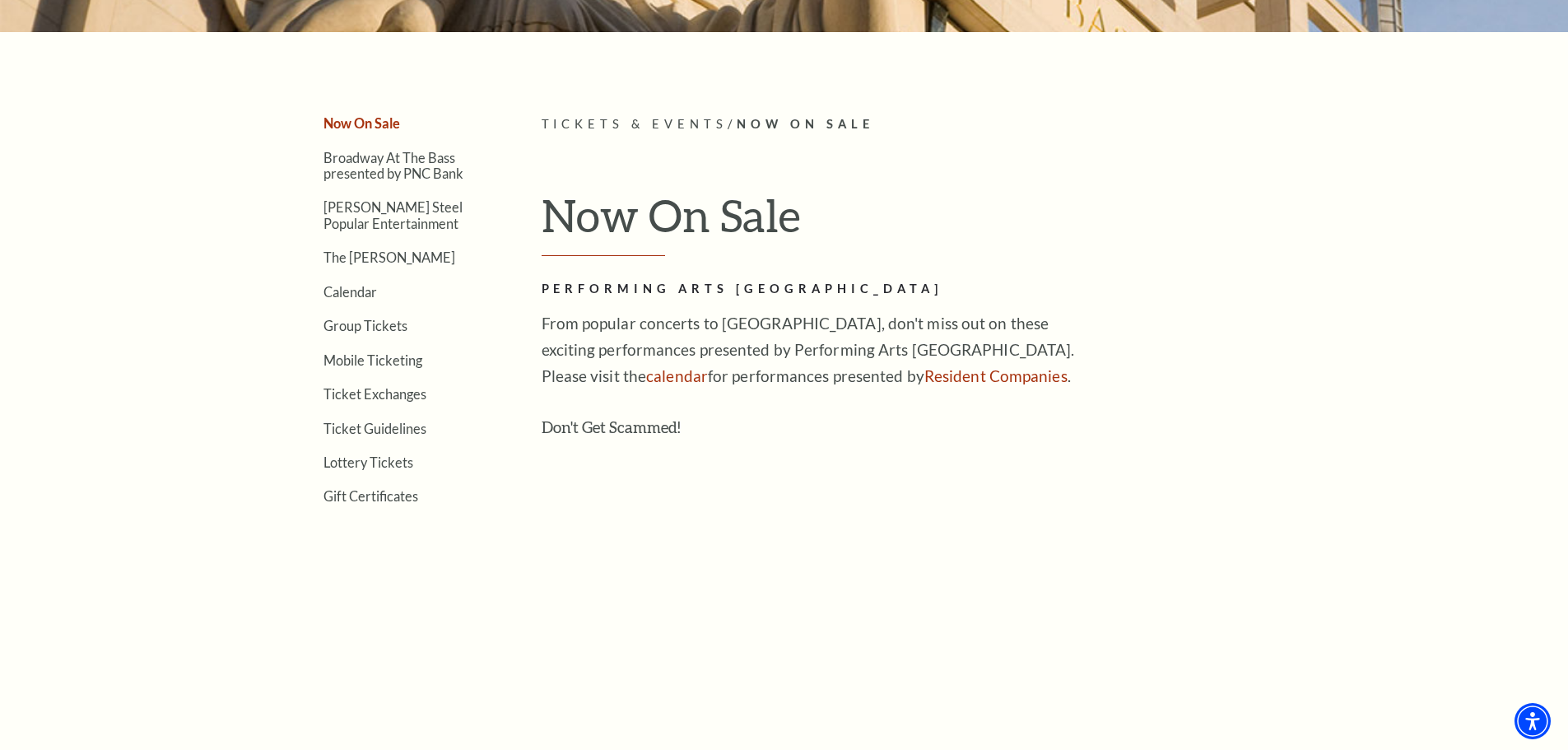
scroll to position [329, 0]
